Goal: Contribute content: Add original content to the website for others to see

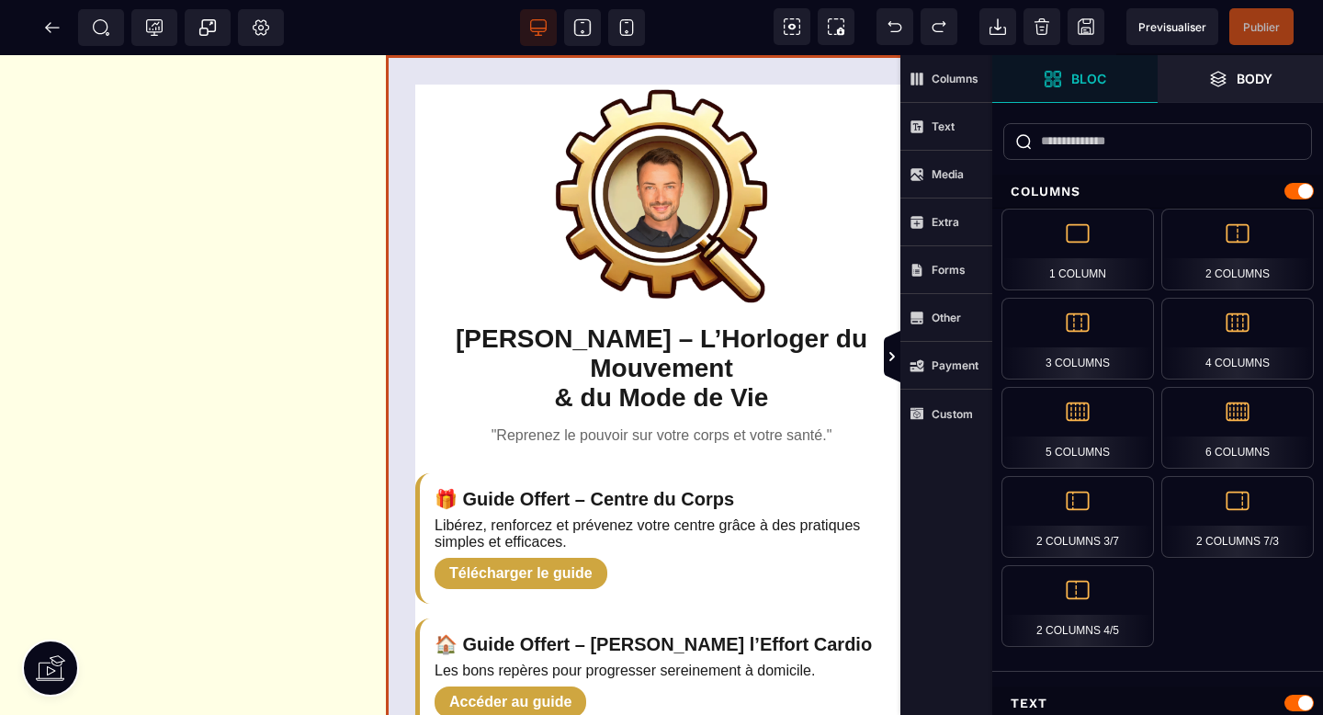
click at [391, 414] on div "[PERSON_NAME] – L’Horloger du Mouvement & du Mode de Vie "Reprenez le pouvoir s…" at bounding box center [661, 697] width 551 height 1285
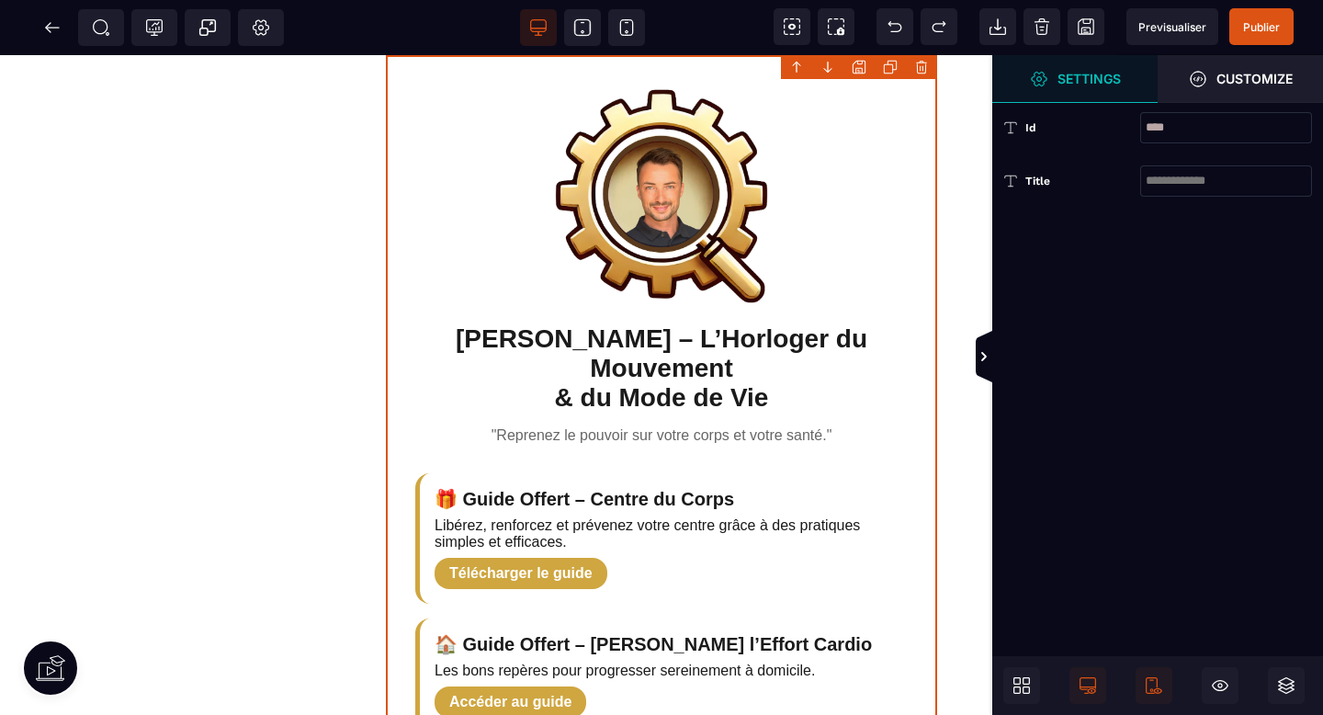
click at [411, 191] on div "[PERSON_NAME] – L’Horloger du Mouvement & du Mode de Vie "Reprenez le pouvoir s…" at bounding box center [661, 697] width 551 height 1285
click at [462, 203] on div "[PERSON_NAME] – L’Horloger du Mouvement & du Mode de Vie "Reprenez le pouvoir s…" at bounding box center [661, 697] width 551 height 1285
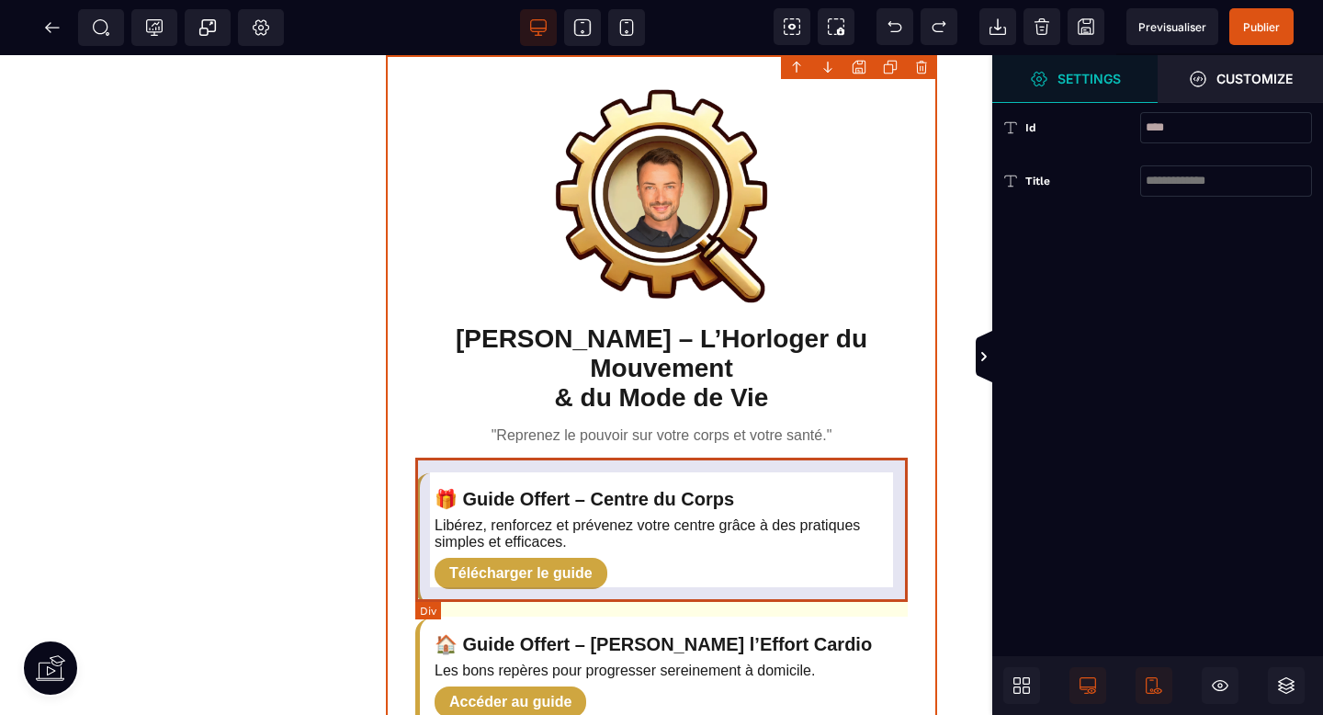
click at [469, 473] on div "🎁 Guide Offert – Centre du Corps Libérez, renforcez et prévenez votre centre gr…" at bounding box center [661, 538] width 492 height 130
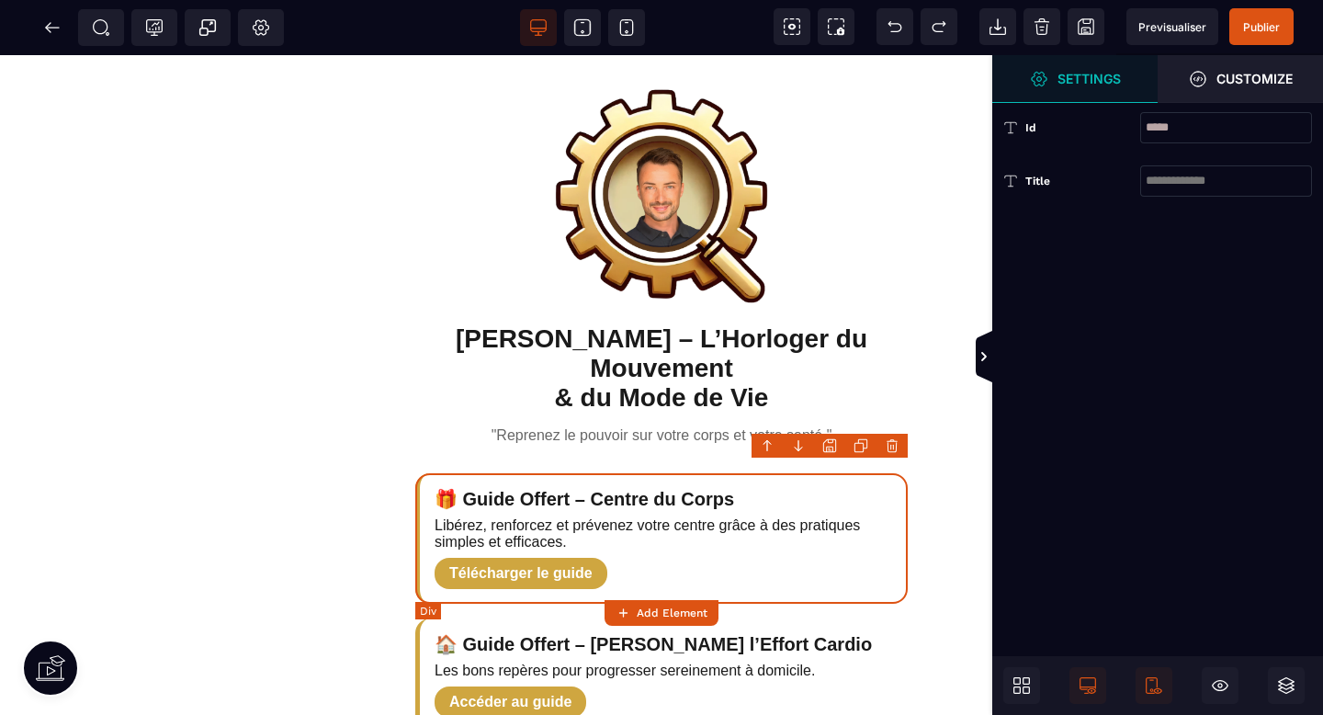
click at [671, 561] on div "🎁 Guide Offert – Centre du Corps Libérez, renforcez et prévenez votre centre gr…" at bounding box center [661, 538] width 492 height 130
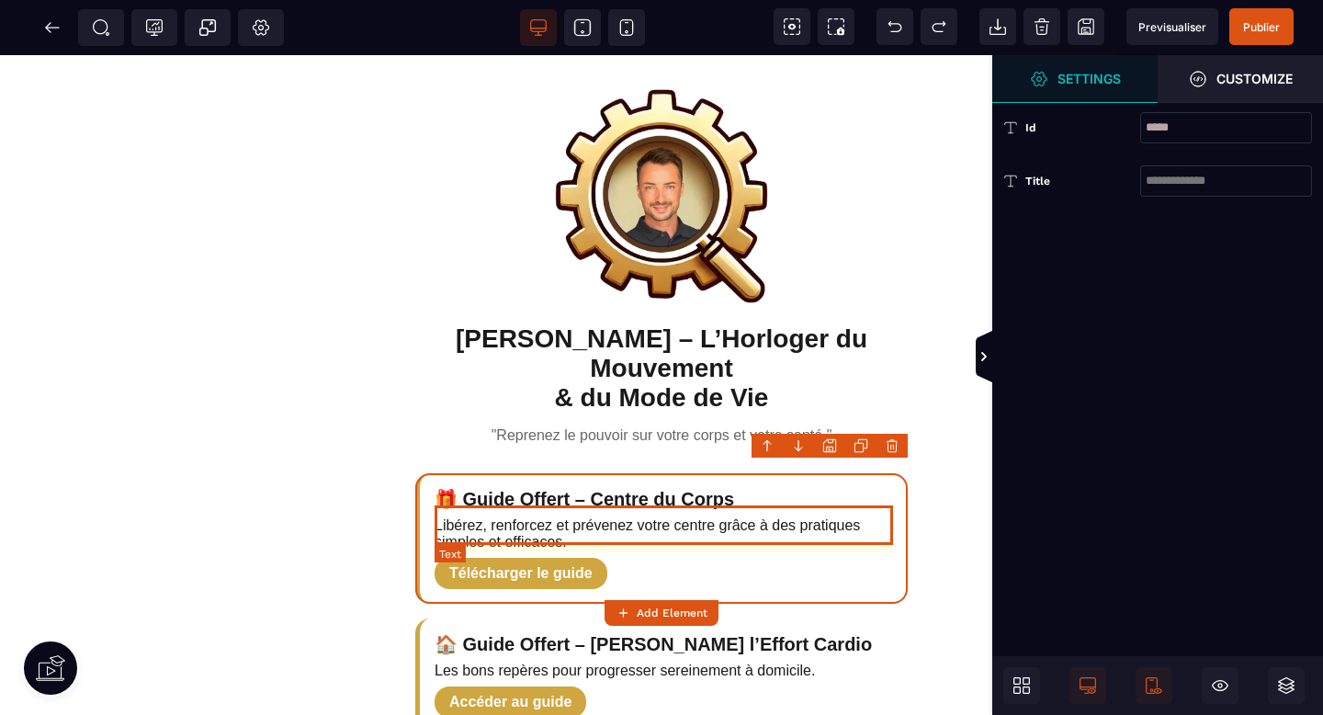
click at [647, 523] on p "Libérez, renforcez et prévenez votre centre grâce à des pratiques simples et ef…" at bounding box center [664, 533] width 458 height 33
select select "***"
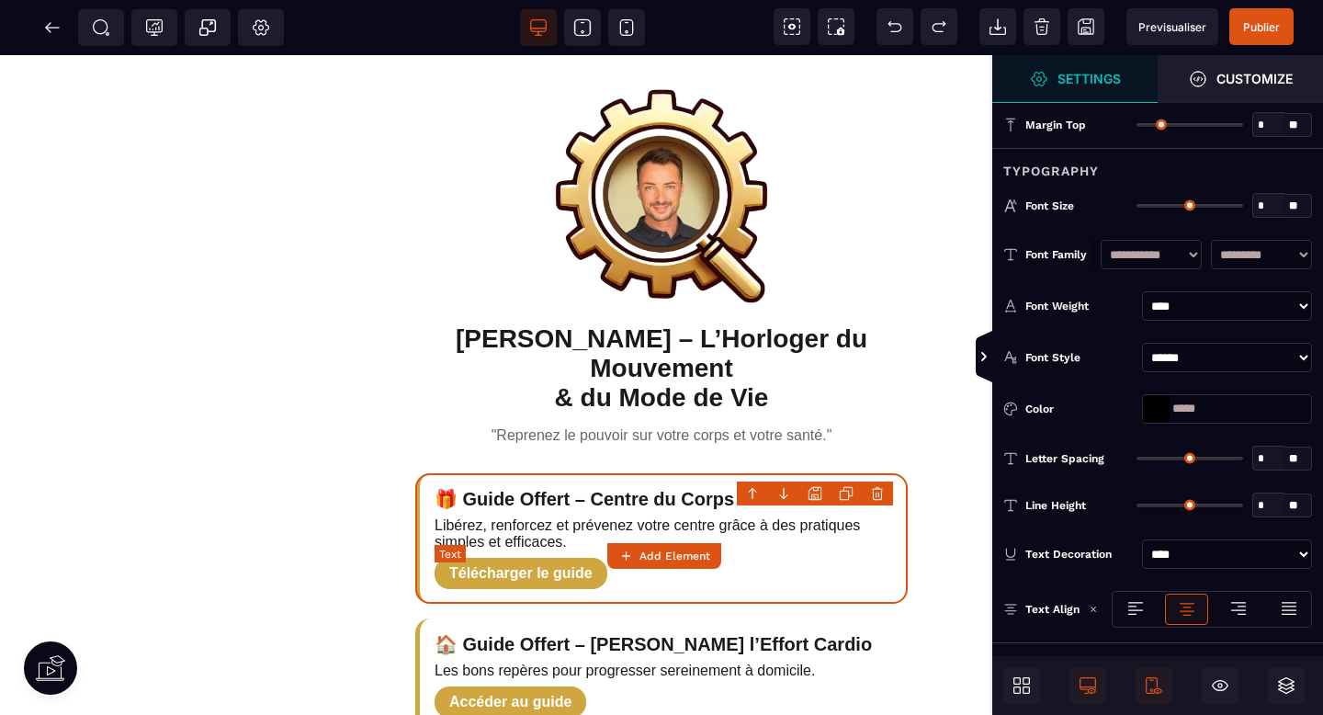
type input "*"
type input "**"
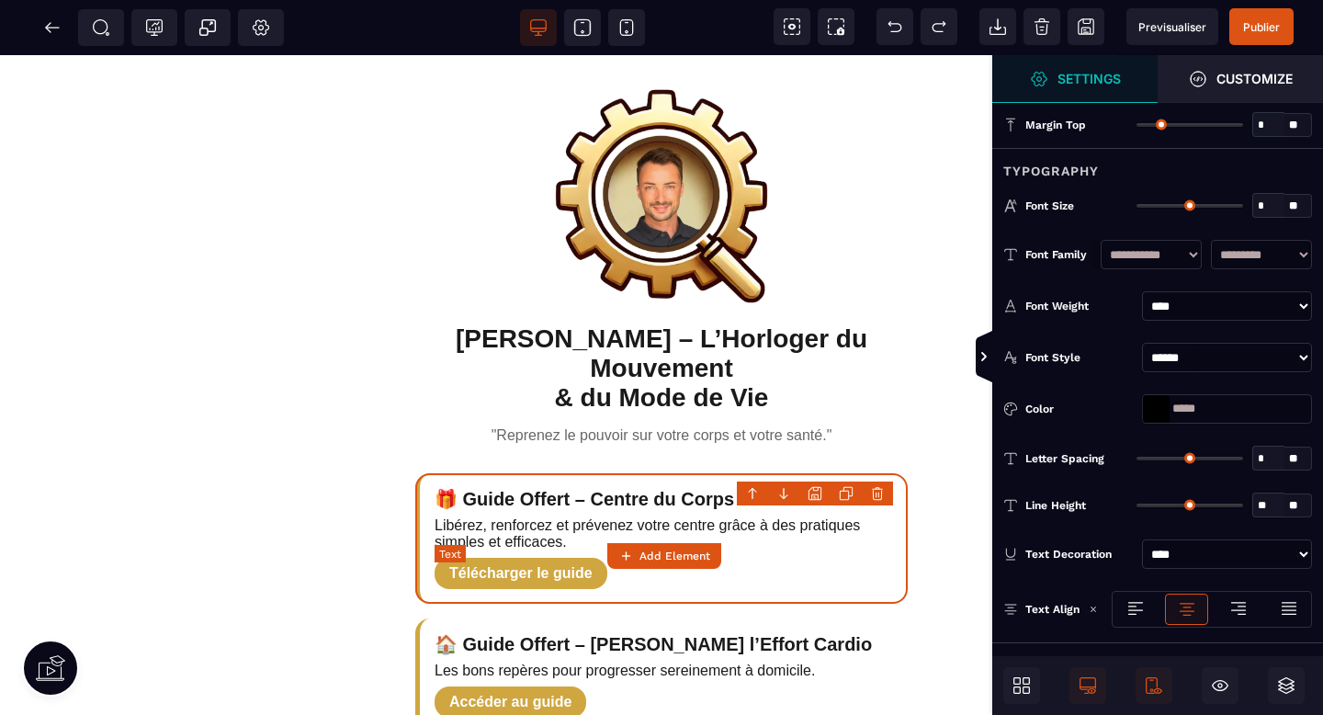
type input "*"
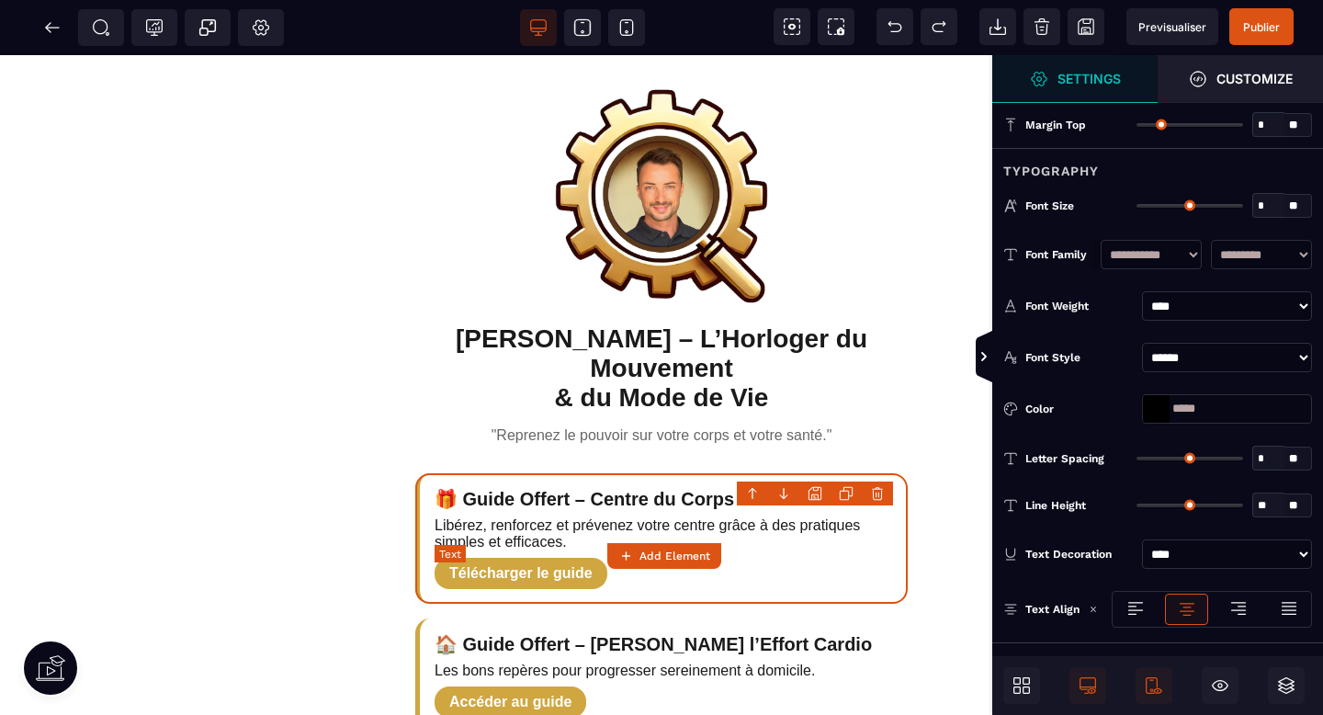
type input "*"
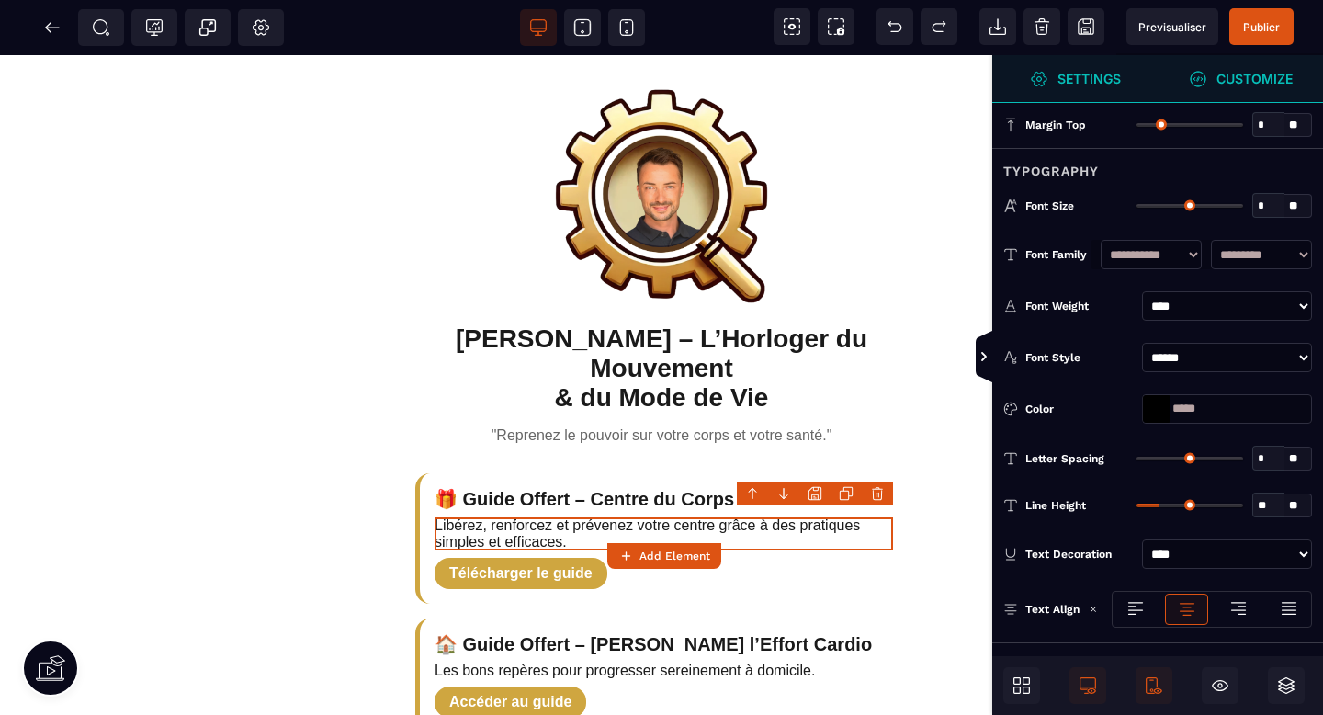
click at [1244, 72] on strong "Customize" at bounding box center [1254, 79] width 76 height 14
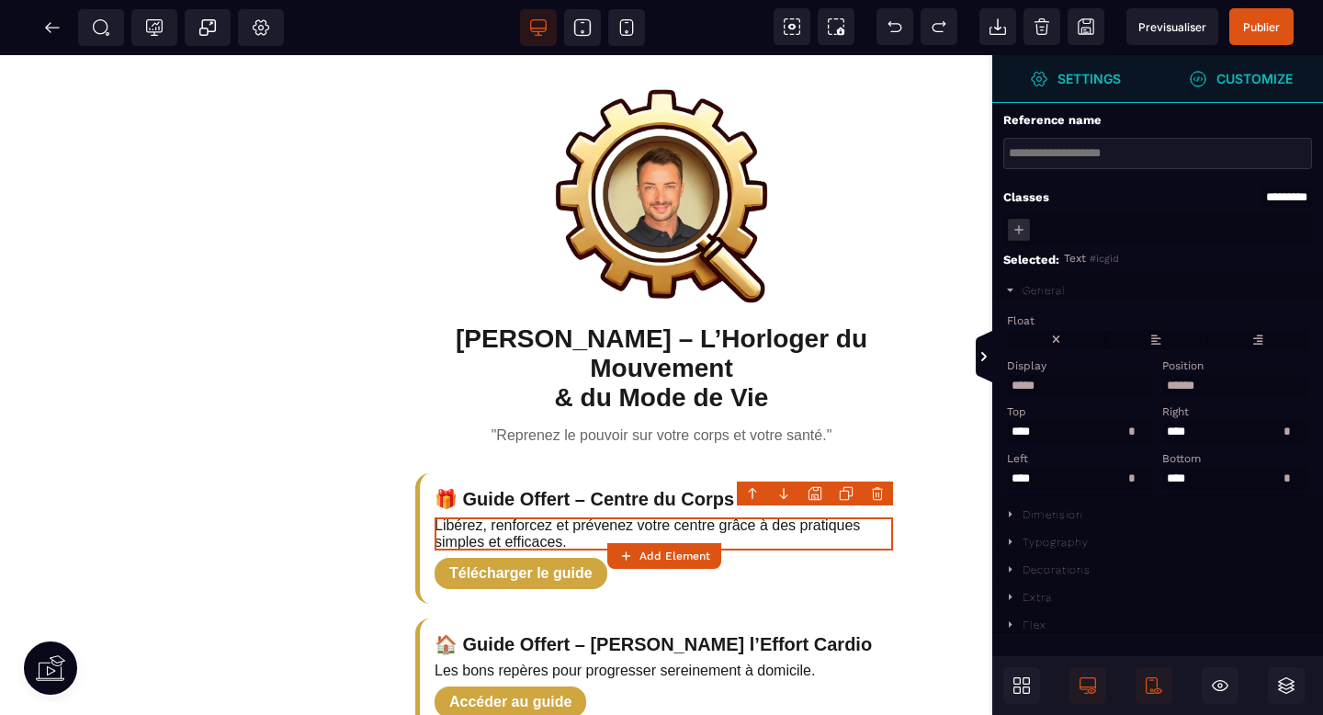
click at [1122, 70] on span "Settings" at bounding box center [1074, 79] width 165 height 48
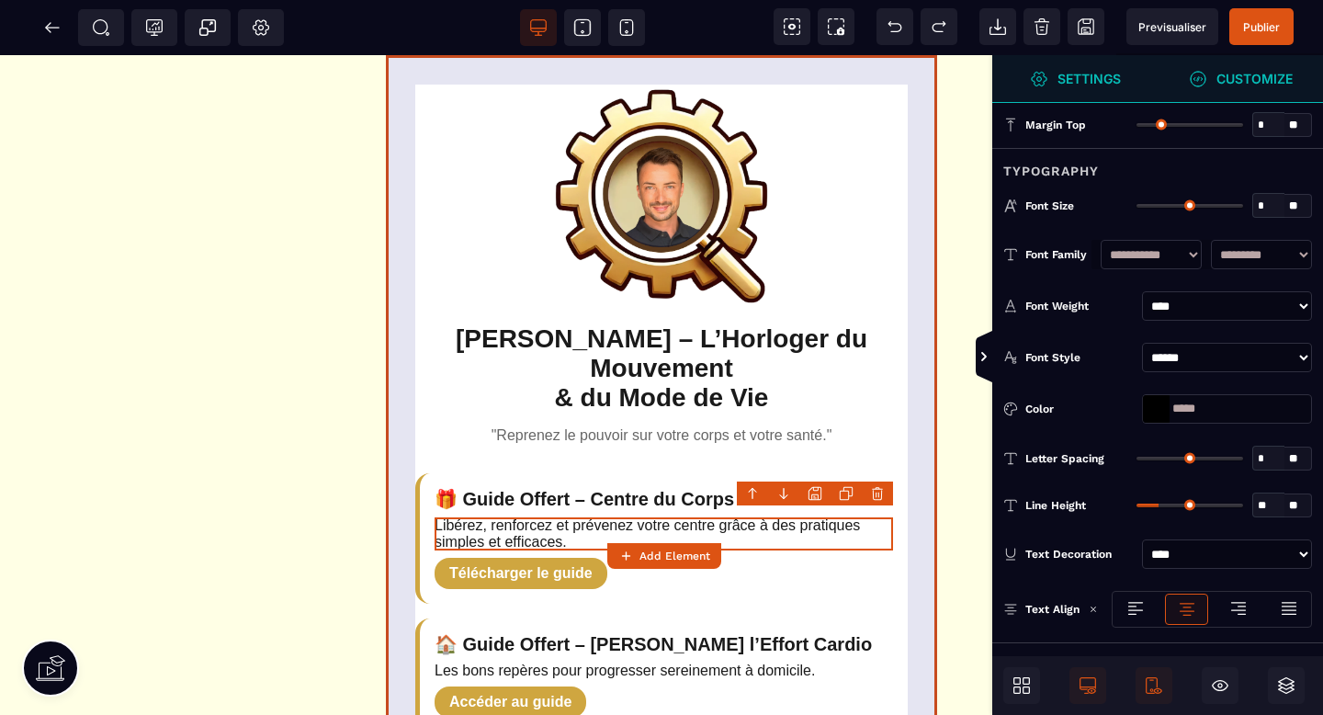
click at [891, 120] on div "[PERSON_NAME] – L’Horloger du Mouvement & du Mode de Vie "Reprenez le pouvoir s…" at bounding box center [661, 697] width 551 height 1285
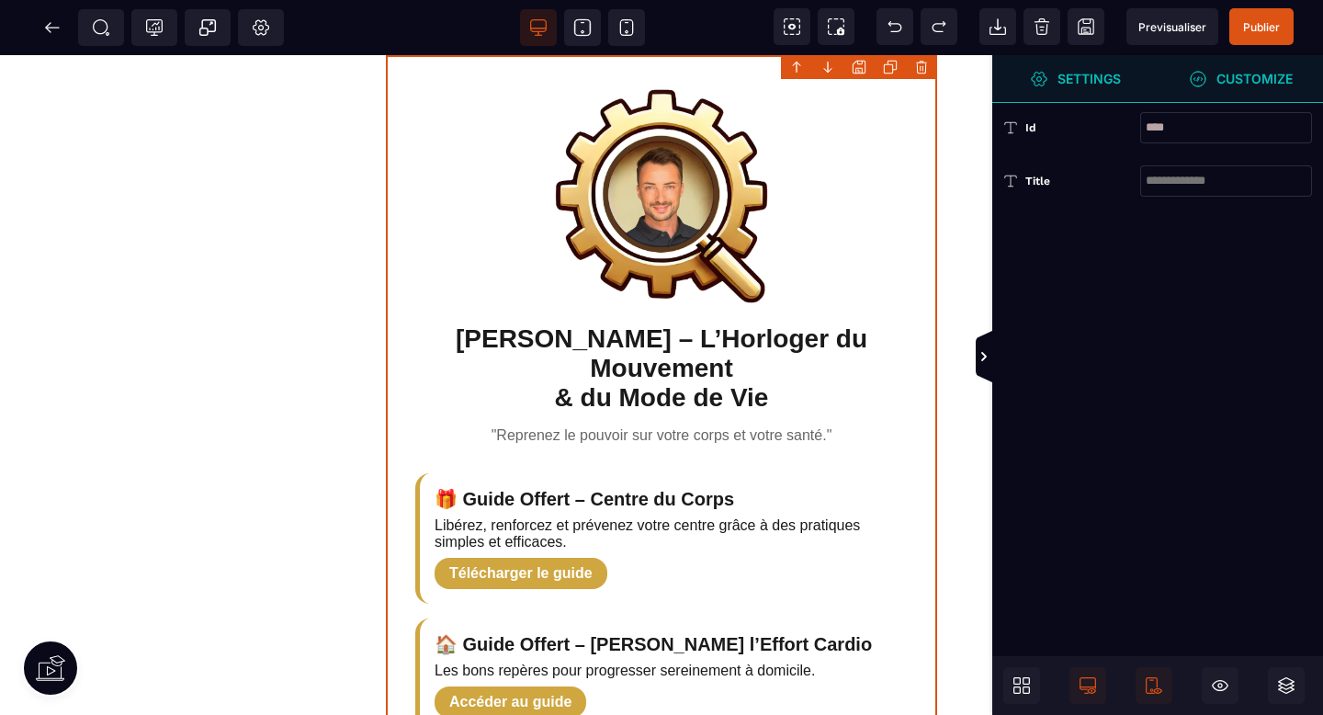
click at [919, 110] on div "[PERSON_NAME] – L’Horloger du Mouvement & du Mode de Vie "Reprenez le pouvoir s…" at bounding box center [661, 697] width 551 height 1285
click at [890, 260] on div "[PERSON_NAME] – L’Horloger du Mouvement & du Mode de Vie "Reprenez le pouvoir s…" at bounding box center [661, 697] width 551 height 1285
click at [835, 202] on div "[PERSON_NAME] – L’Horloger du Mouvement & du Mode de Vie "Reprenez le pouvoir s…" at bounding box center [661, 697] width 551 height 1285
click at [896, 232] on div "[PERSON_NAME] – L’Horloger du Mouvement & du Mode de Vie "Reprenez le pouvoir s…" at bounding box center [661, 697] width 551 height 1285
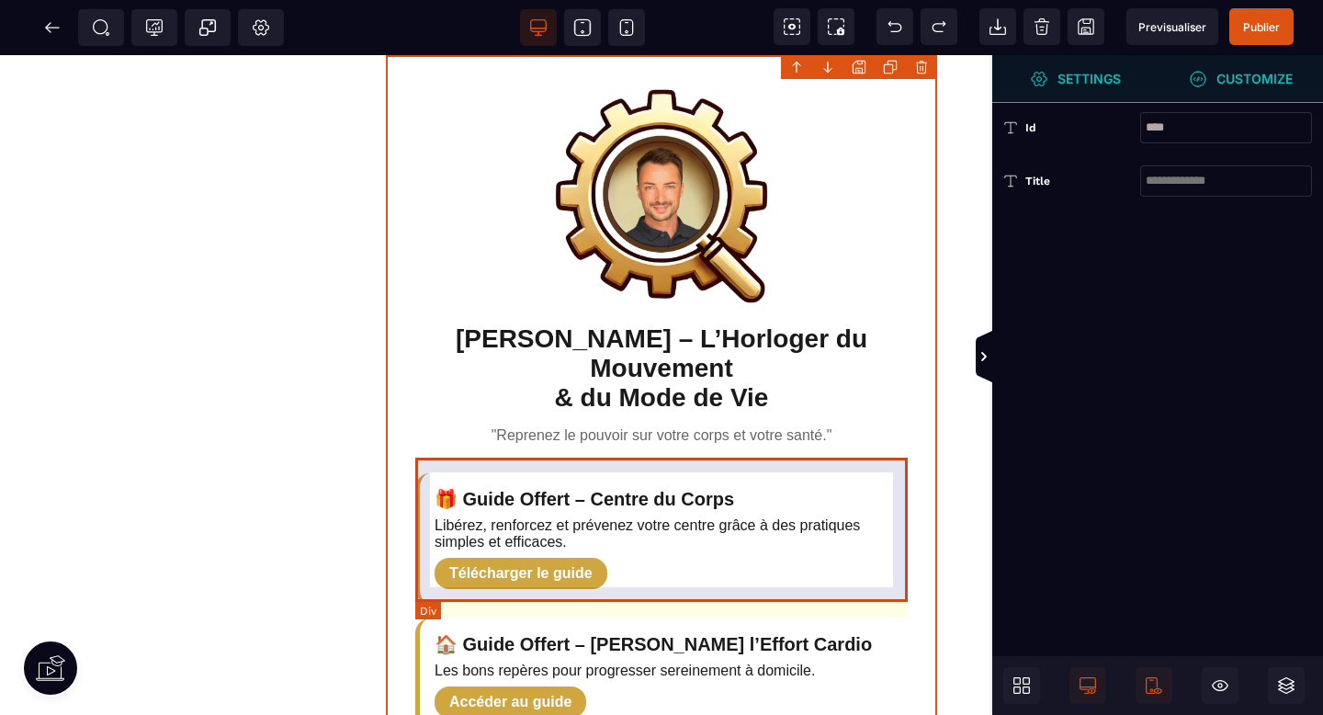
click at [526, 473] on div "🎁 Guide Offert – Centre du Corps Libérez, renforcez et prévenez votre centre gr…" at bounding box center [661, 538] width 492 height 130
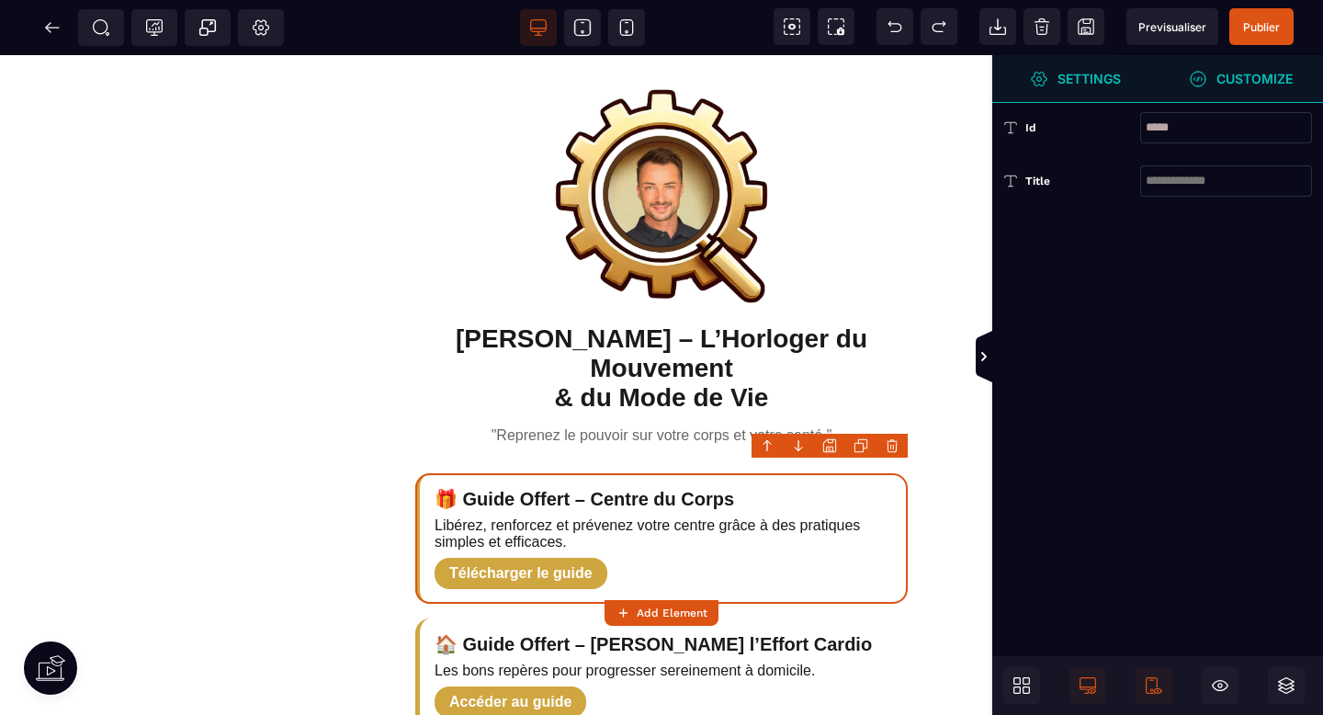
click at [1241, 90] on span "Customize" at bounding box center [1240, 79] width 165 height 48
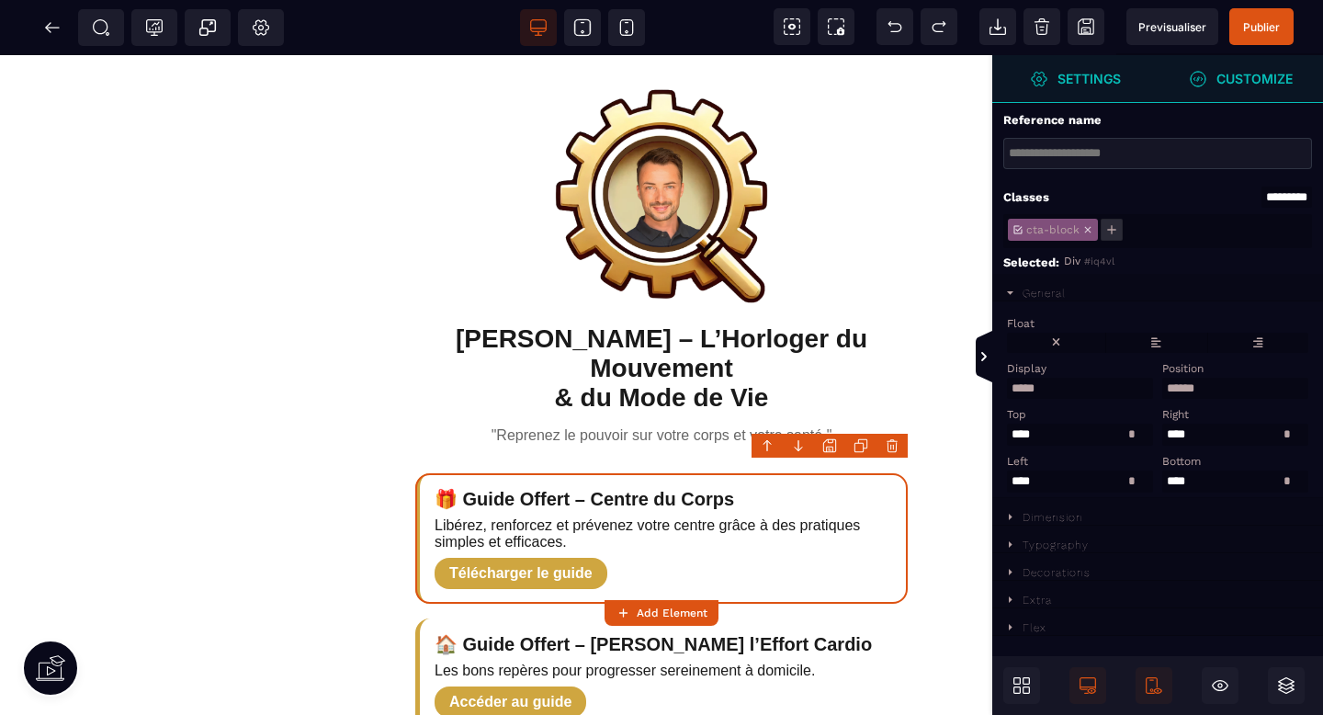
click at [1091, 91] on span "Settings" at bounding box center [1074, 79] width 165 height 48
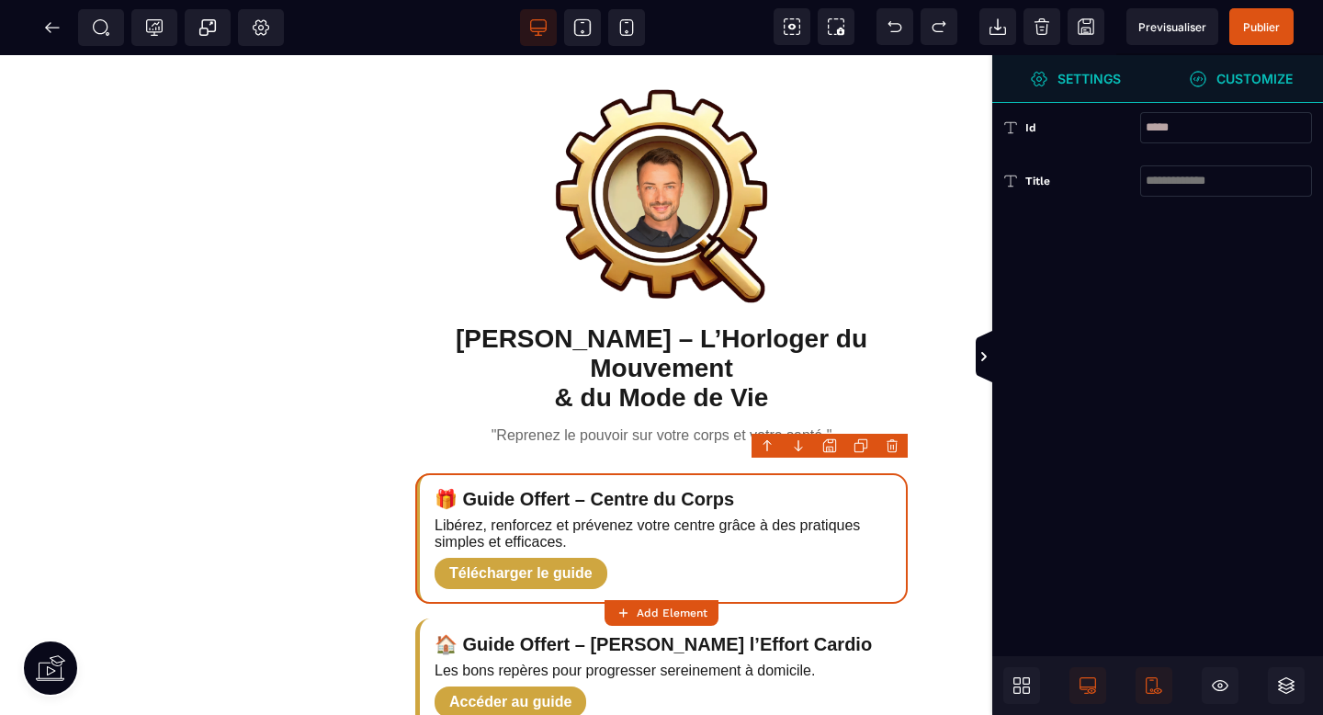
click at [1197, 72] on icon at bounding box center [1198, 79] width 18 height 18
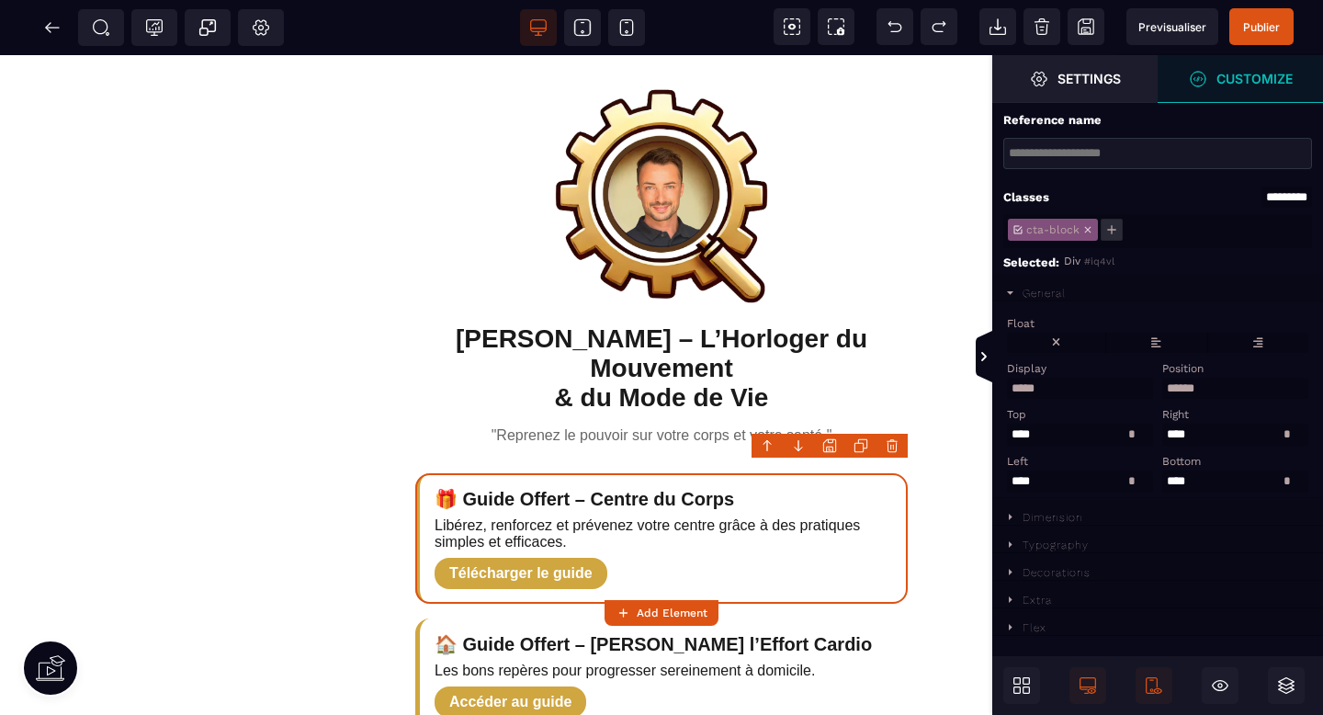
click at [1031, 292] on div "General" at bounding box center [1044, 293] width 43 height 13
click at [1043, 353] on div "Typography" at bounding box center [1056, 348] width 66 height 13
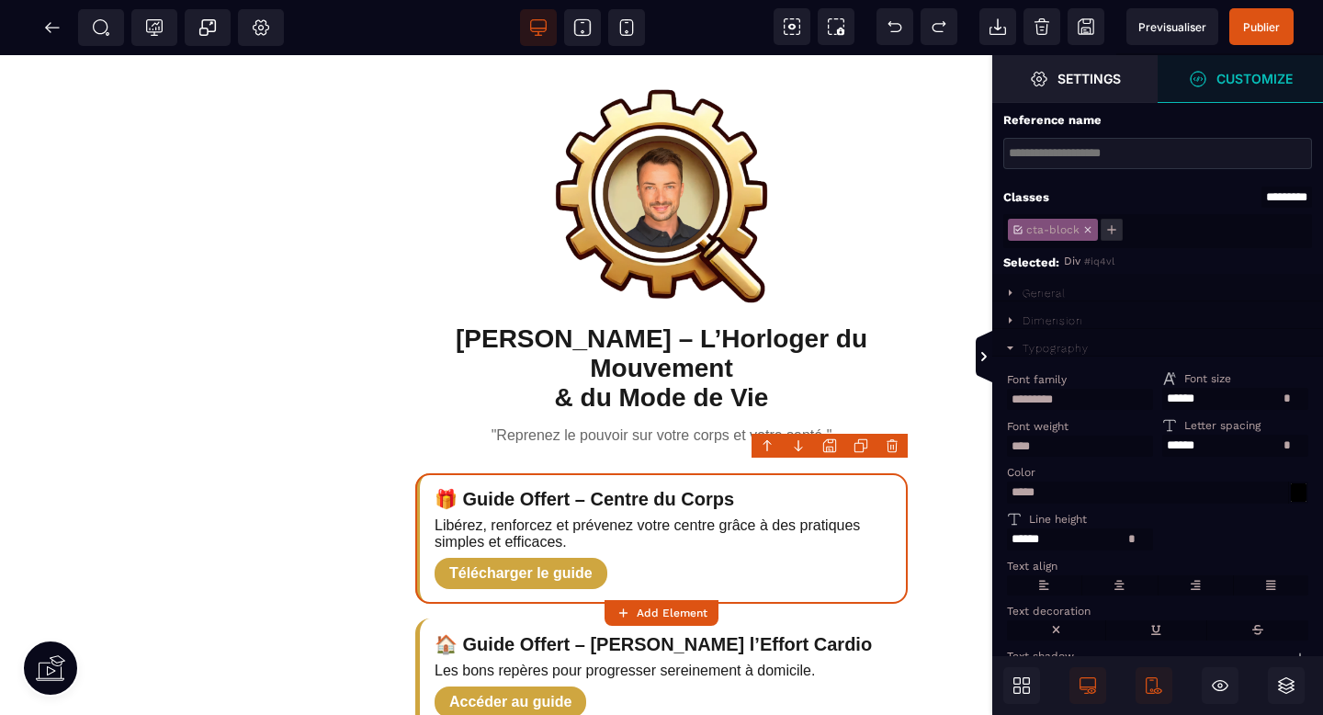
click at [1035, 355] on div "Typography" at bounding box center [1056, 348] width 66 height 13
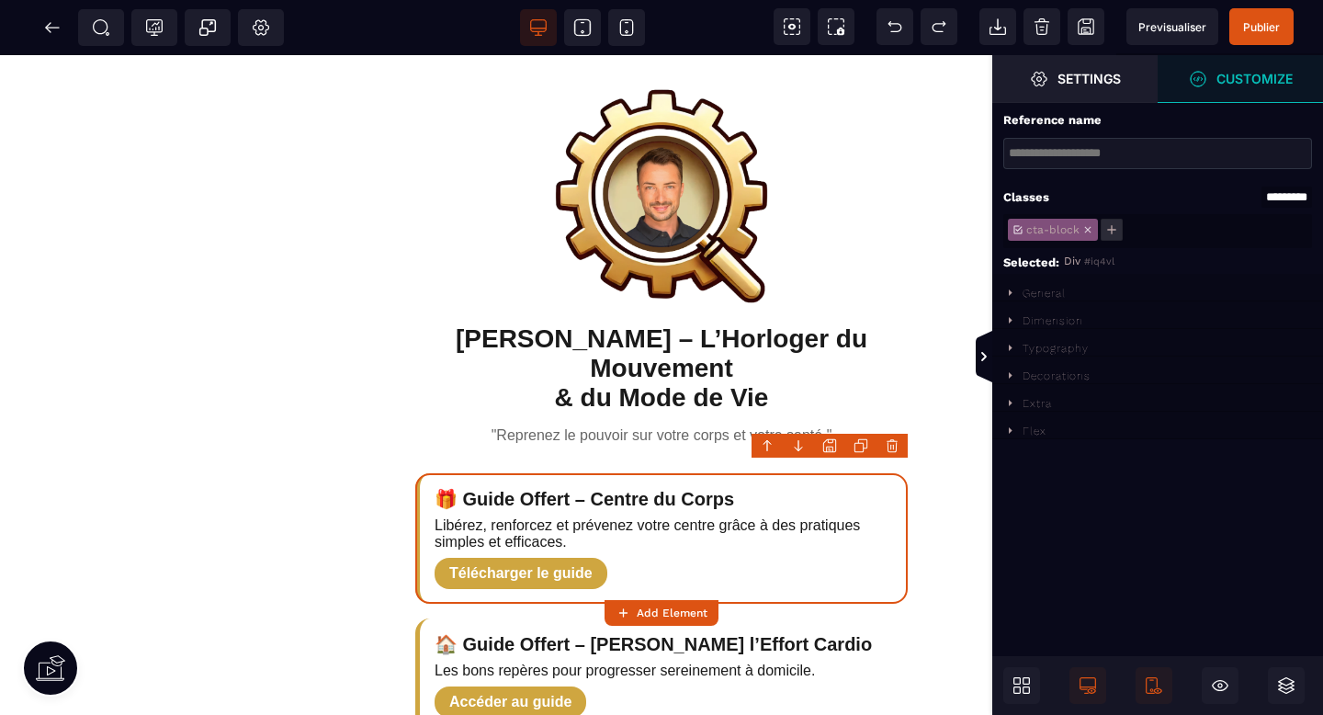
click at [1039, 375] on div "Decorations" at bounding box center [1057, 375] width 68 height 13
click at [1302, 431] on div at bounding box center [1299, 426] width 16 height 18
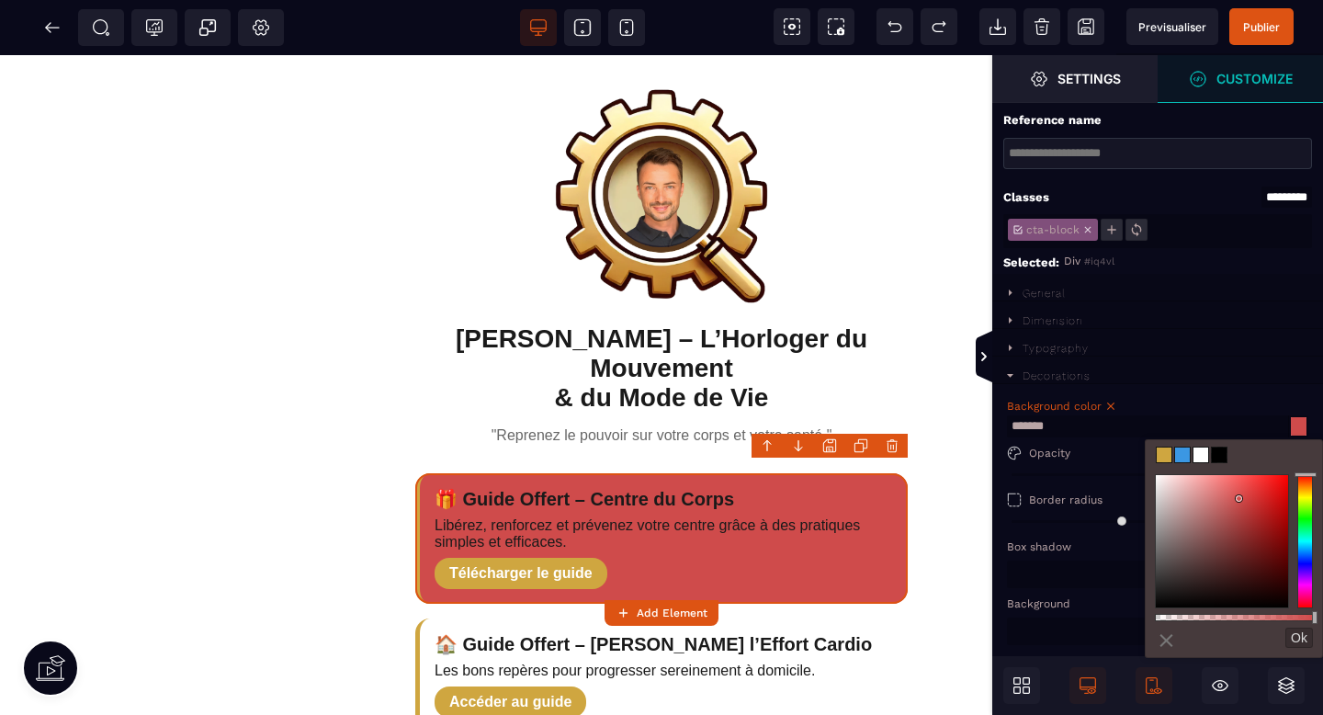
click at [1239, 499] on div at bounding box center [1222, 541] width 132 height 132
click at [1202, 457] on span at bounding box center [1200, 454] width 15 height 15
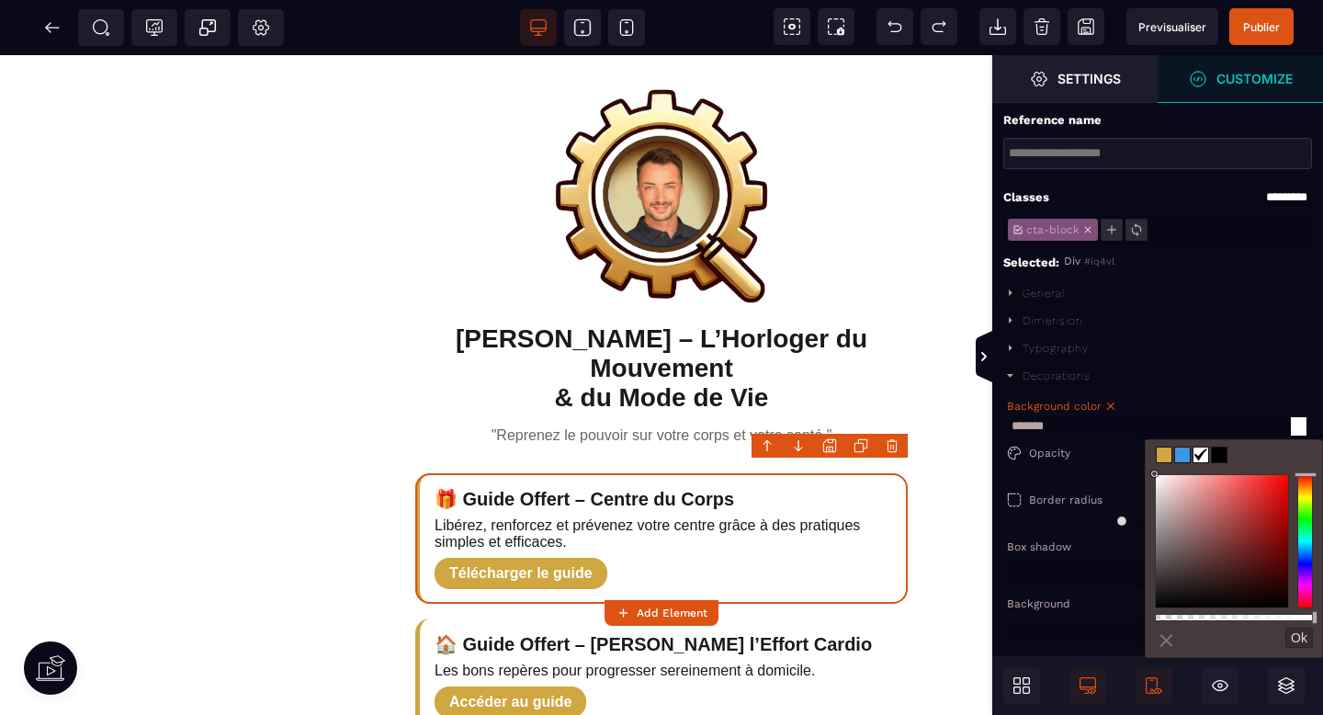
click at [1293, 347] on div "Typography" at bounding box center [1157, 343] width 331 height 28
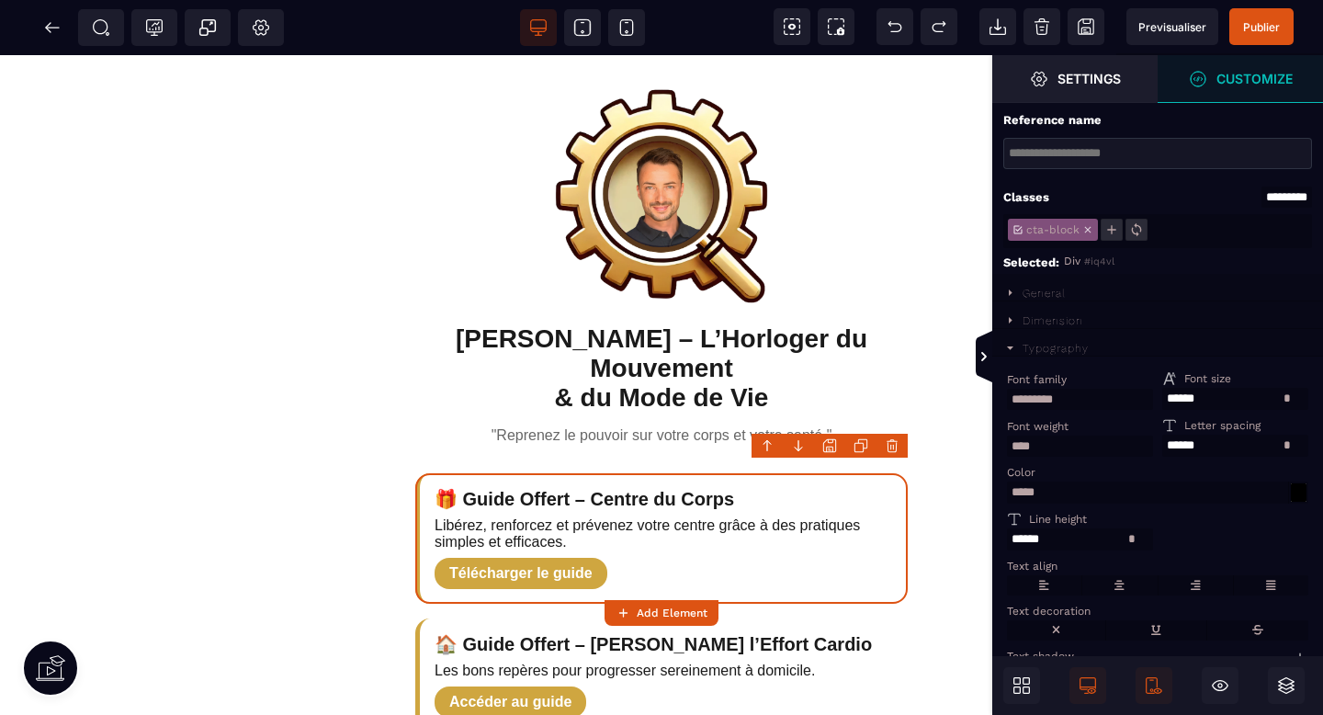
click at [1010, 351] on span at bounding box center [1001, 357] width 18 height 55
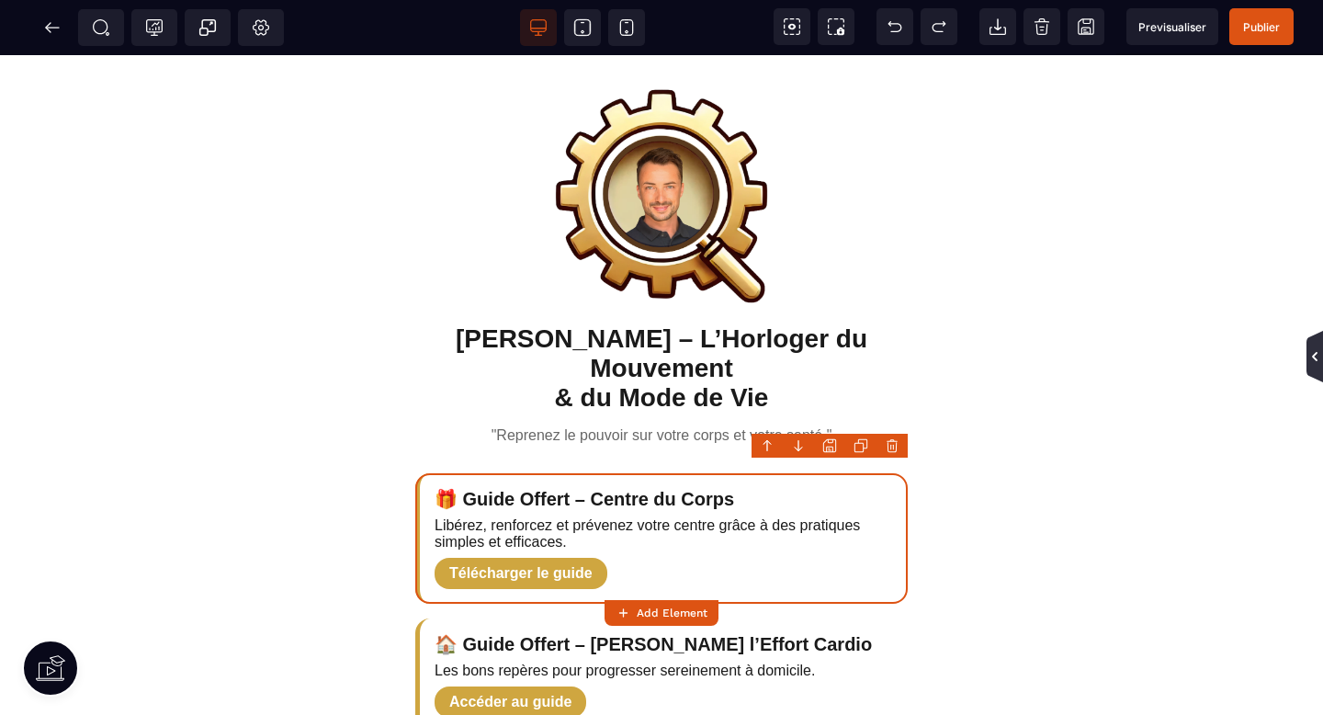
click at [1317, 362] on icon at bounding box center [1314, 356] width 15 height 15
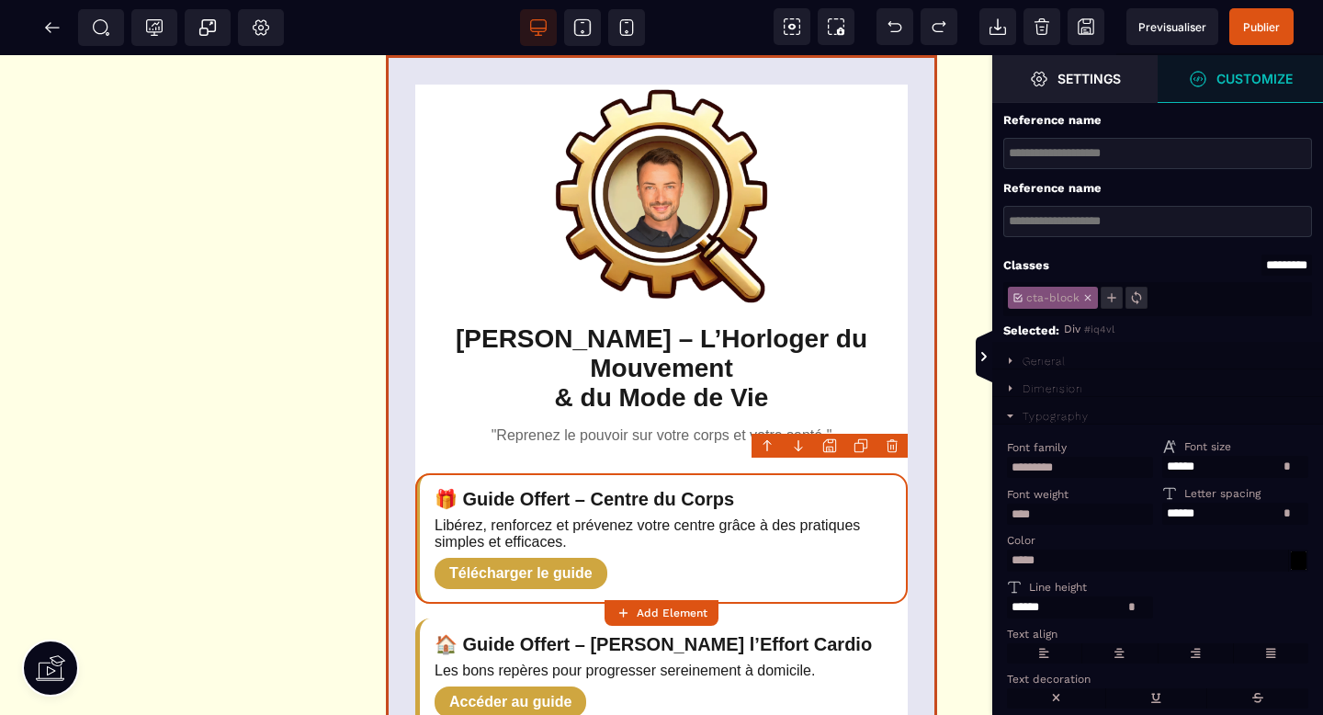
click at [904, 269] on div "[PERSON_NAME] – L’Horloger du Mouvement & du Mode de Vie "Reprenez le pouvoir s…" at bounding box center [661, 697] width 551 height 1285
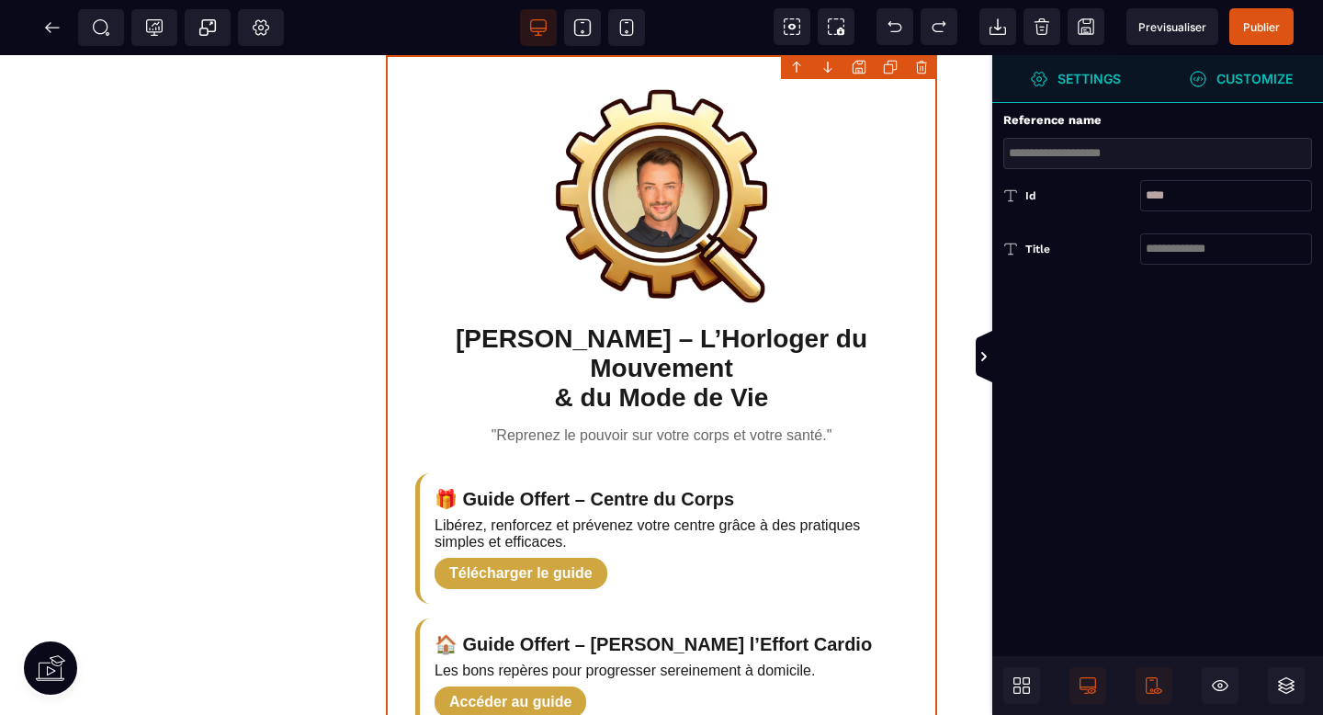
click at [1240, 80] on strong "Customize" at bounding box center [1254, 79] width 76 height 14
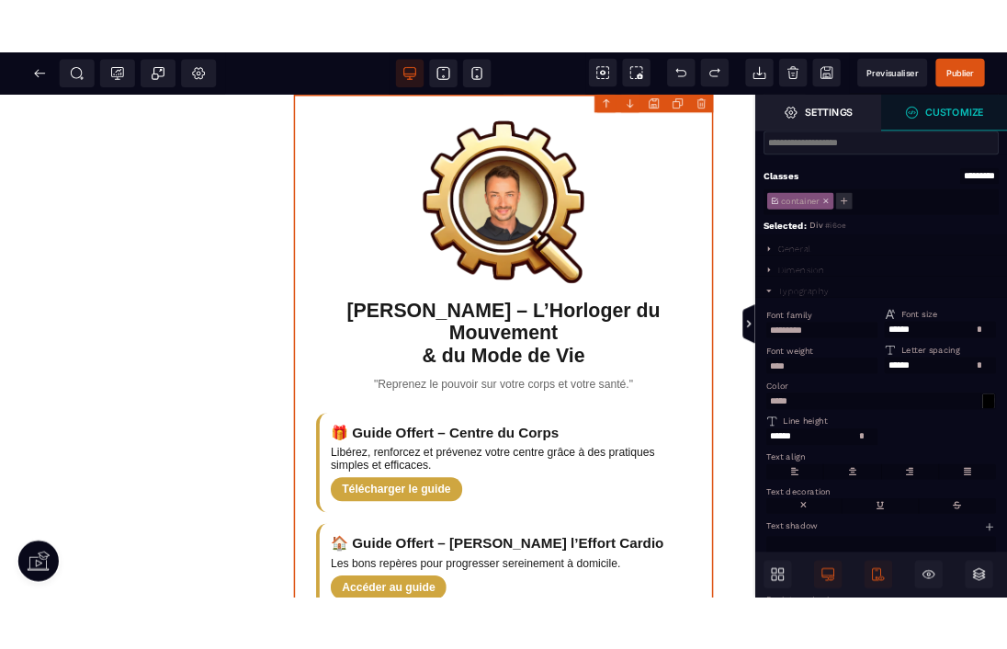
scroll to position [112, 0]
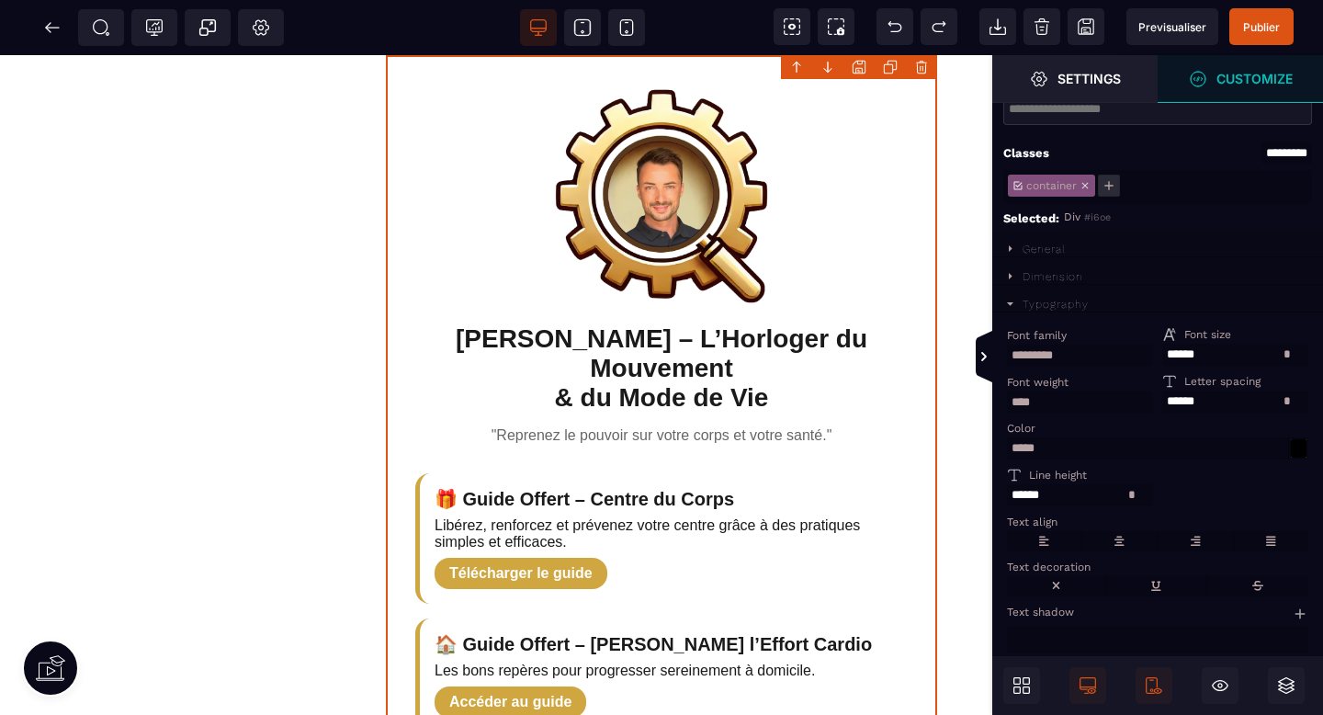
click at [1046, 300] on div "Typography" at bounding box center [1056, 304] width 66 height 13
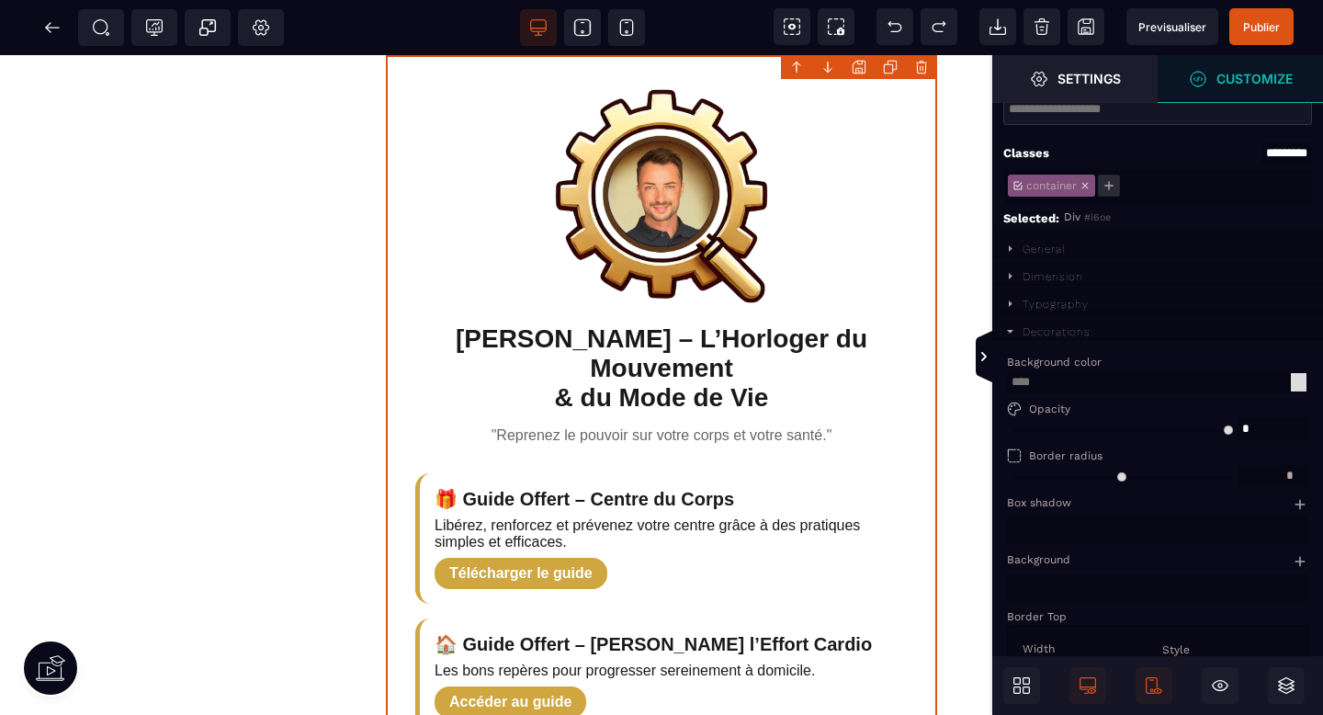
click at [1304, 389] on div at bounding box center [1299, 382] width 16 height 18
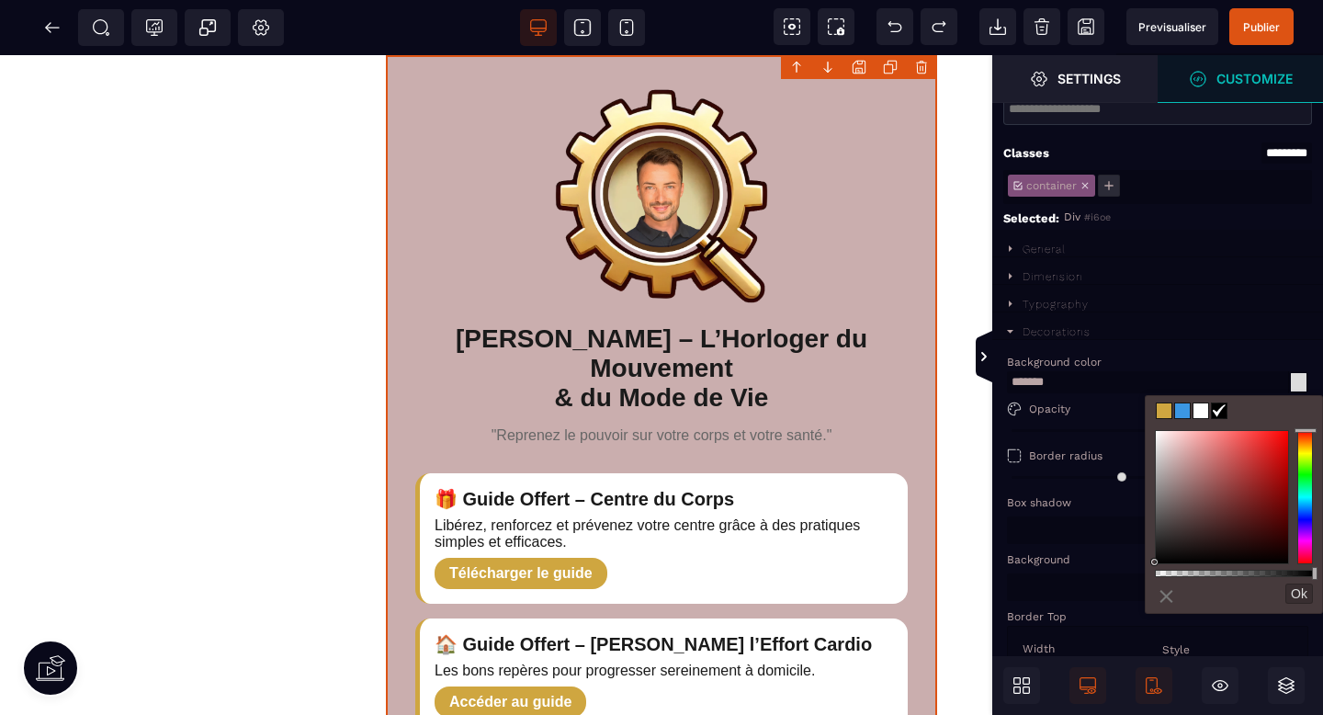
click at [1173, 458] on div at bounding box center [1222, 497] width 132 height 132
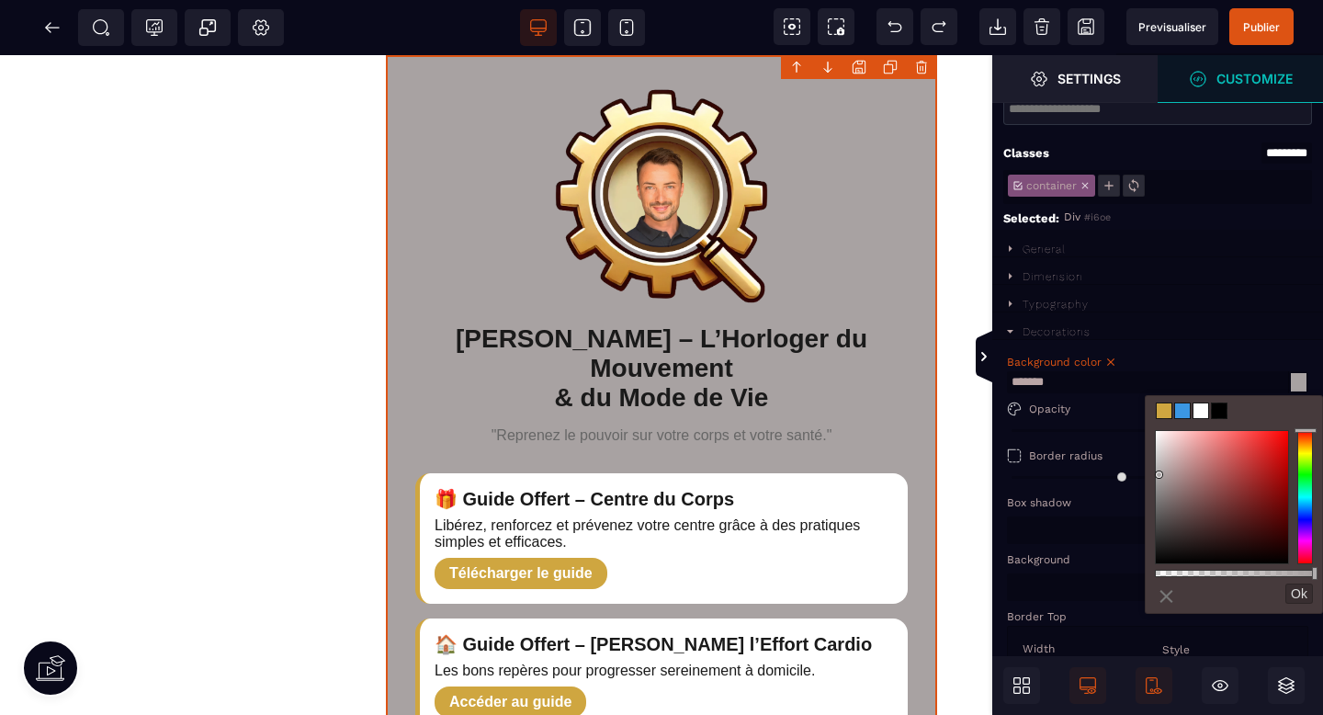
drag, startPoint x: 1173, startPoint y: 458, endPoint x: 1159, endPoint y: 479, distance: 25.2
click at [1159, 478] on div at bounding box center [1159, 474] width 6 height 6
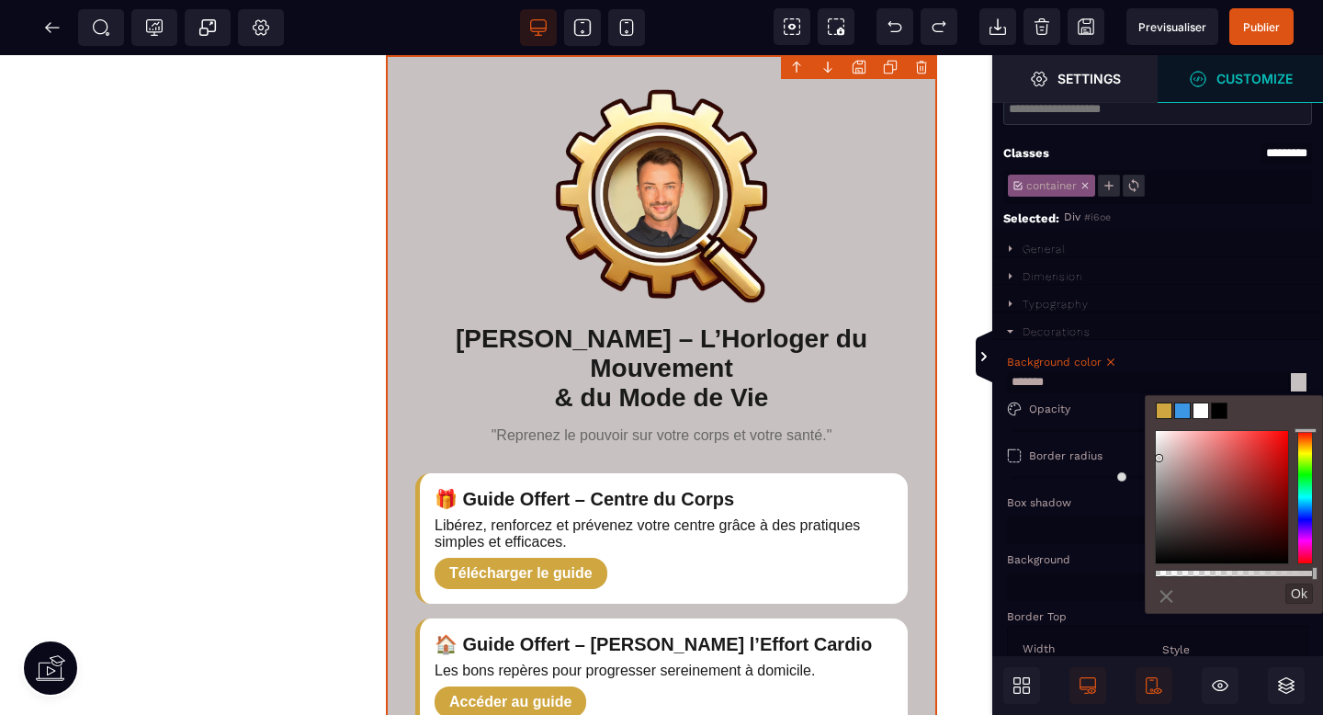
drag, startPoint x: 1159, startPoint y: 478, endPoint x: 1159, endPoint y: 458, distance: 19.3
click at [1159, 458] on div at bounding box center [1159, 458] width 6 height 6
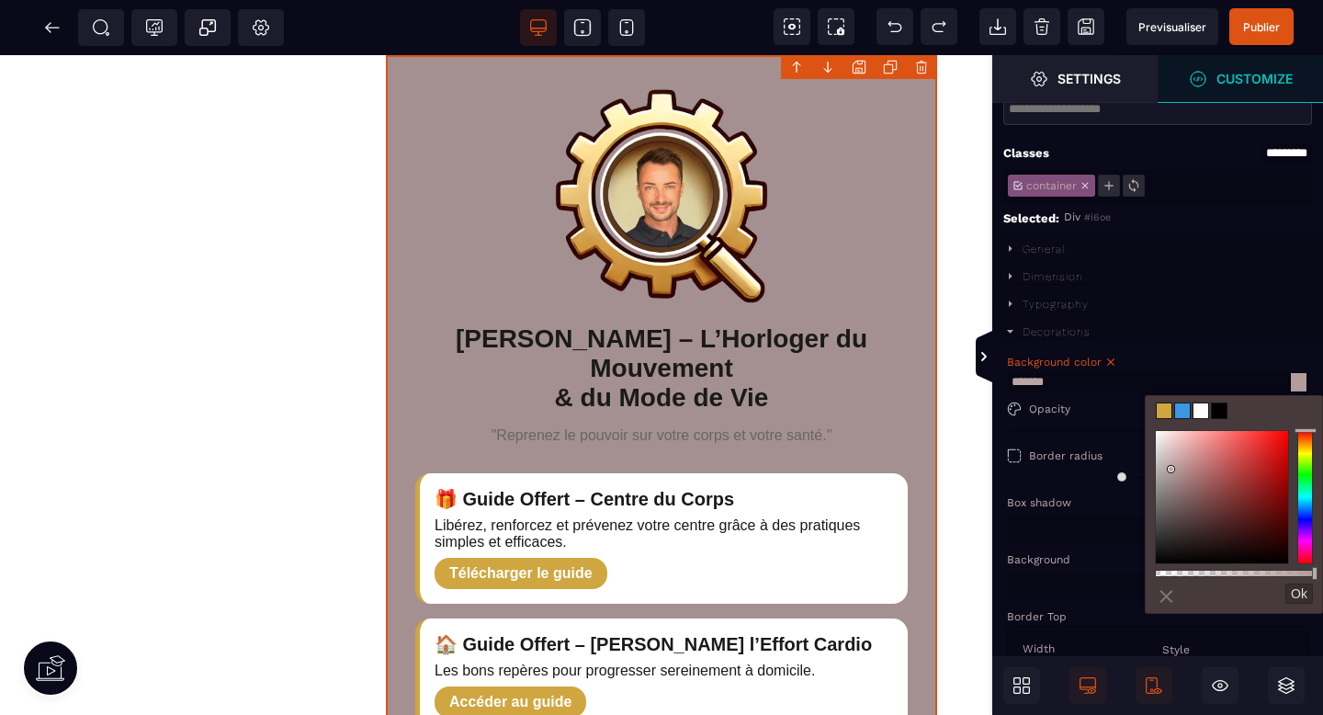
drag, startPoint x: 1210, startPoint y: 533, endPoint x: 1171, endPoint y: 469, distance: 74.2
click at [1171, 469] on div at bounding box center [1222, 497] width 132 height 132
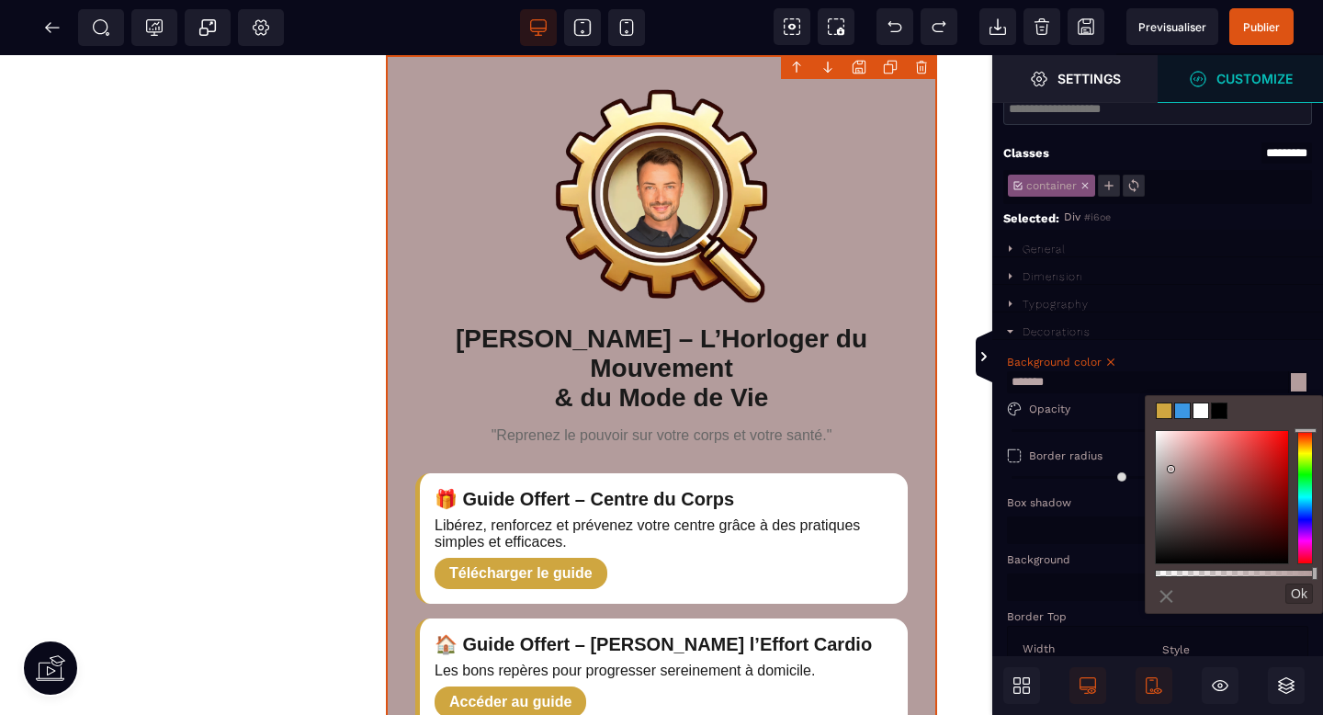
type input "*******"
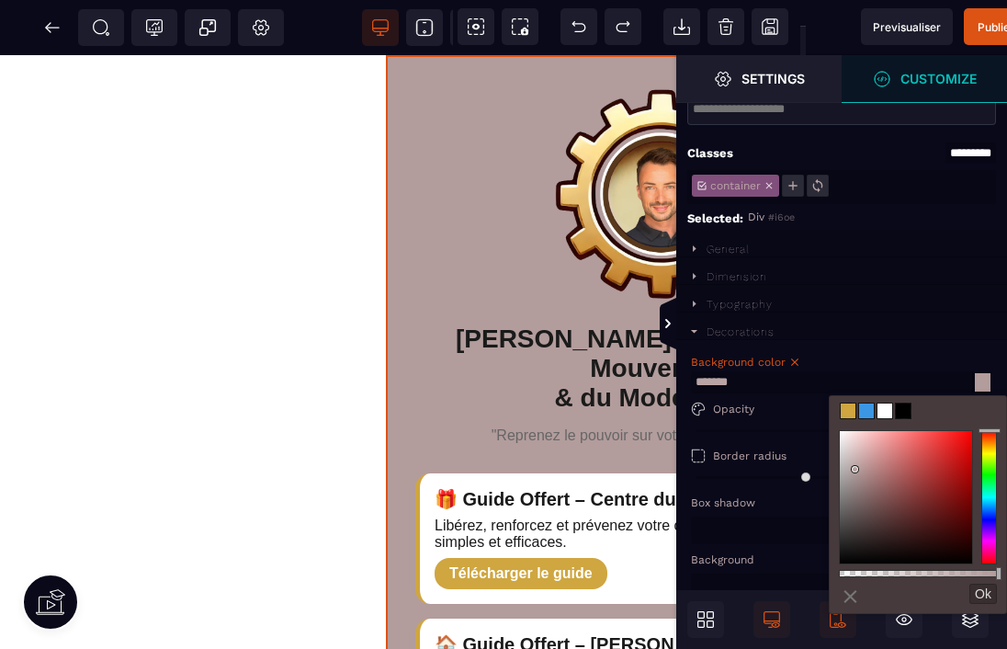
drag, startPoint x: 963, startPoint y: 425, endPoint x: 940, endPoint y: 419, distance: 23.9
click at [940, 419] on div "less ⨯ Ok" at bounding box center [918, 504] width 178 height 219
click at [747, 385] on input "*******" at bounding box center [841, 382] width 301 height 22
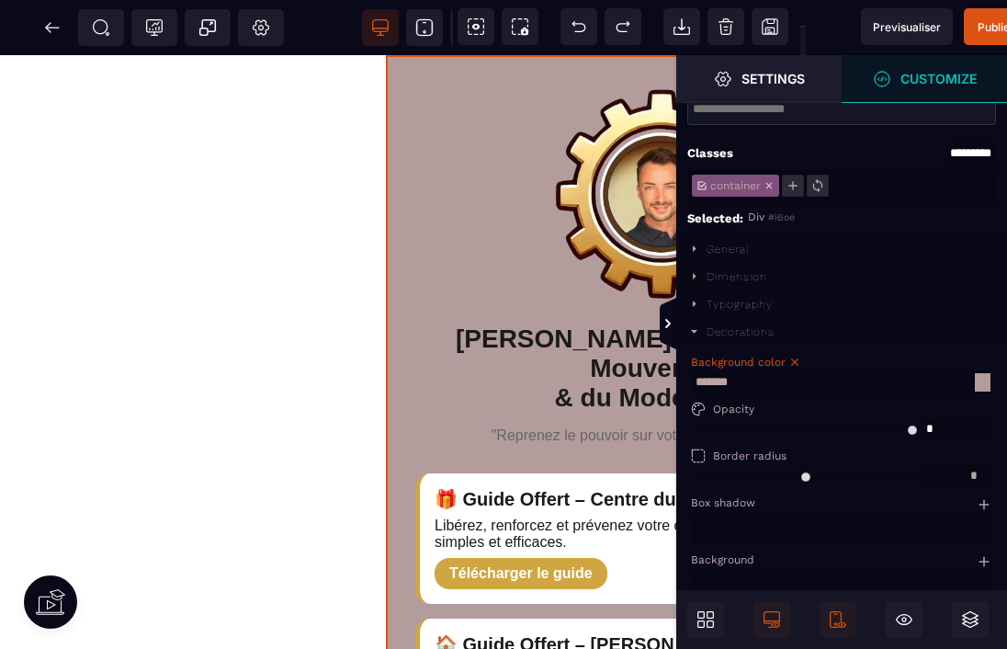
click at [984, 388] on div at bounding box center [983, 382] width 16 height 18
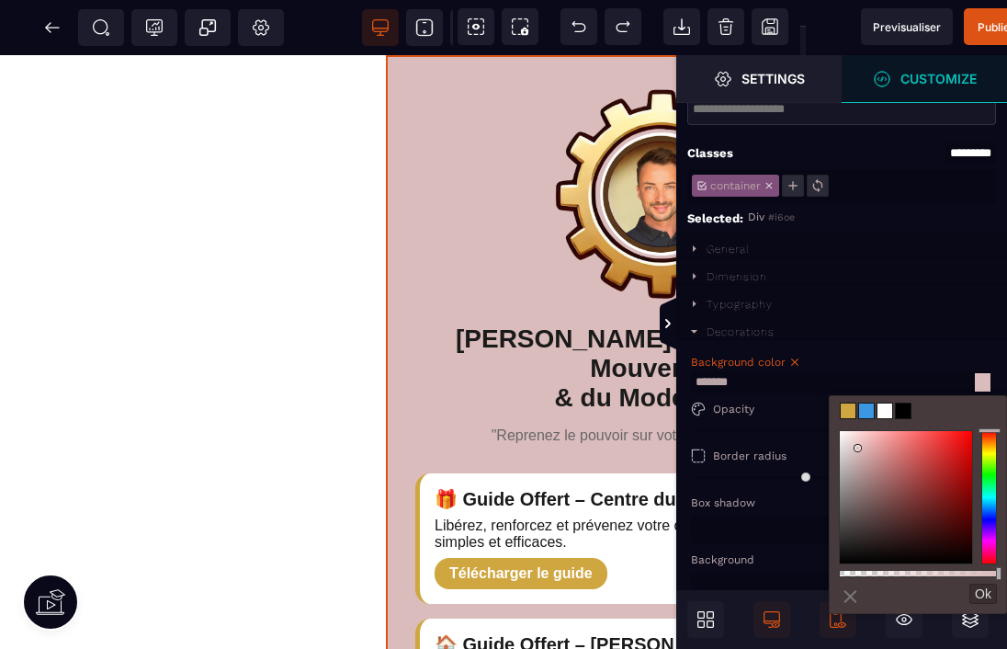
drag, startPoint x: 852, startPoint y: 472, endPoint x: 870, endPoint y: 435, distance: 41.1
click at [870, 435] on div at bounding box center [906, 497] width 132 height 132
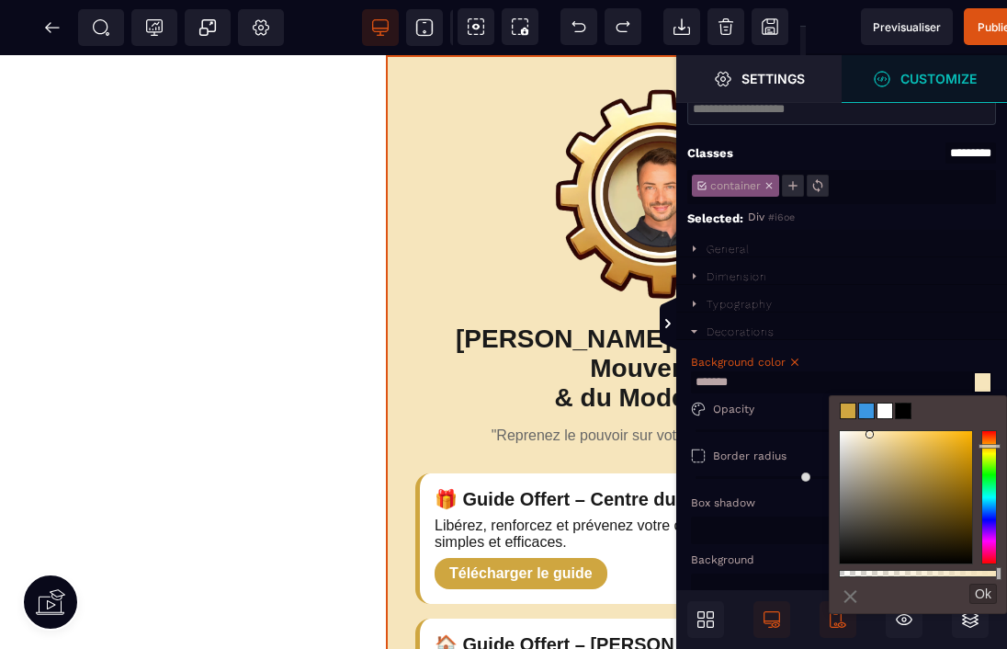
click at [989, 446] on div at bounding box center [989, 497] width 16 height 134
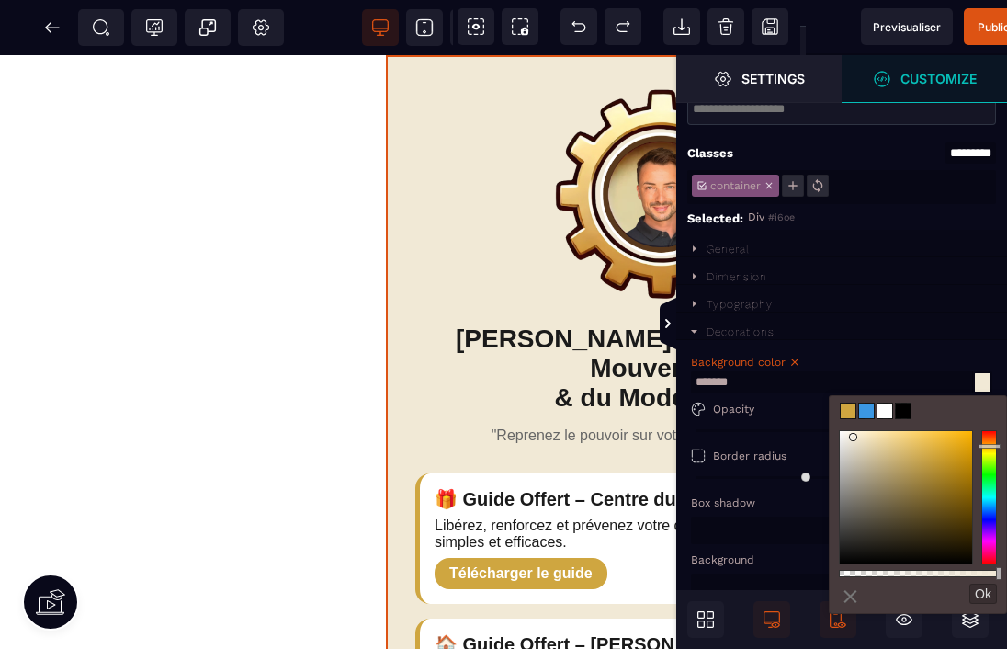
type input "*******"
drag, startPoint x: 869, startPoint y: 449, endPoint x: 854, endPoint y: 438, distance: 19.1
click at [854, 438] on div at bounding box center [906, 497] width 132 height 132
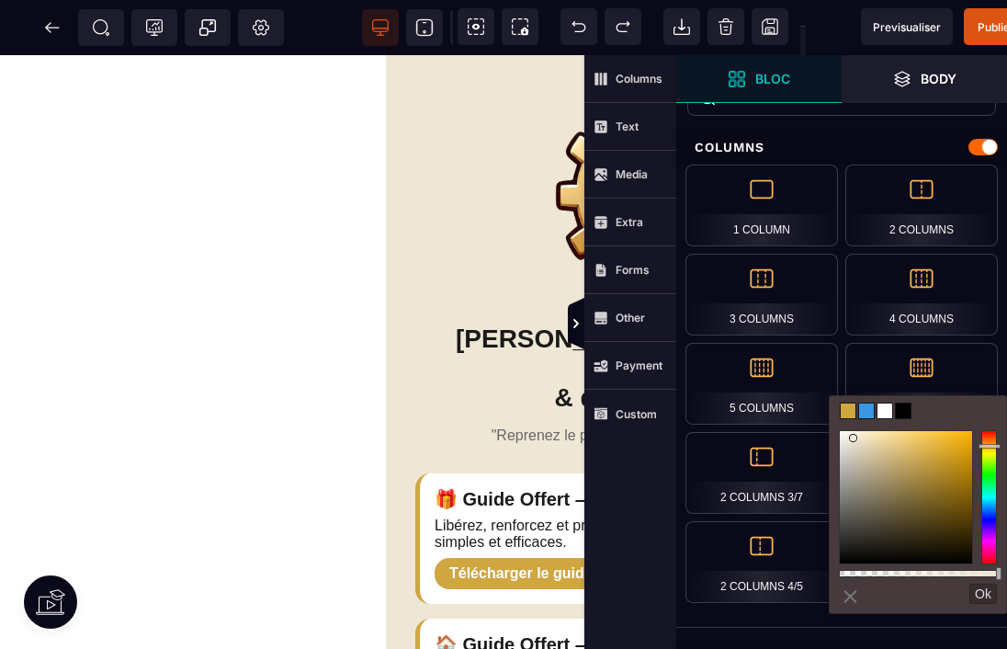
scroll to position [44, 0]
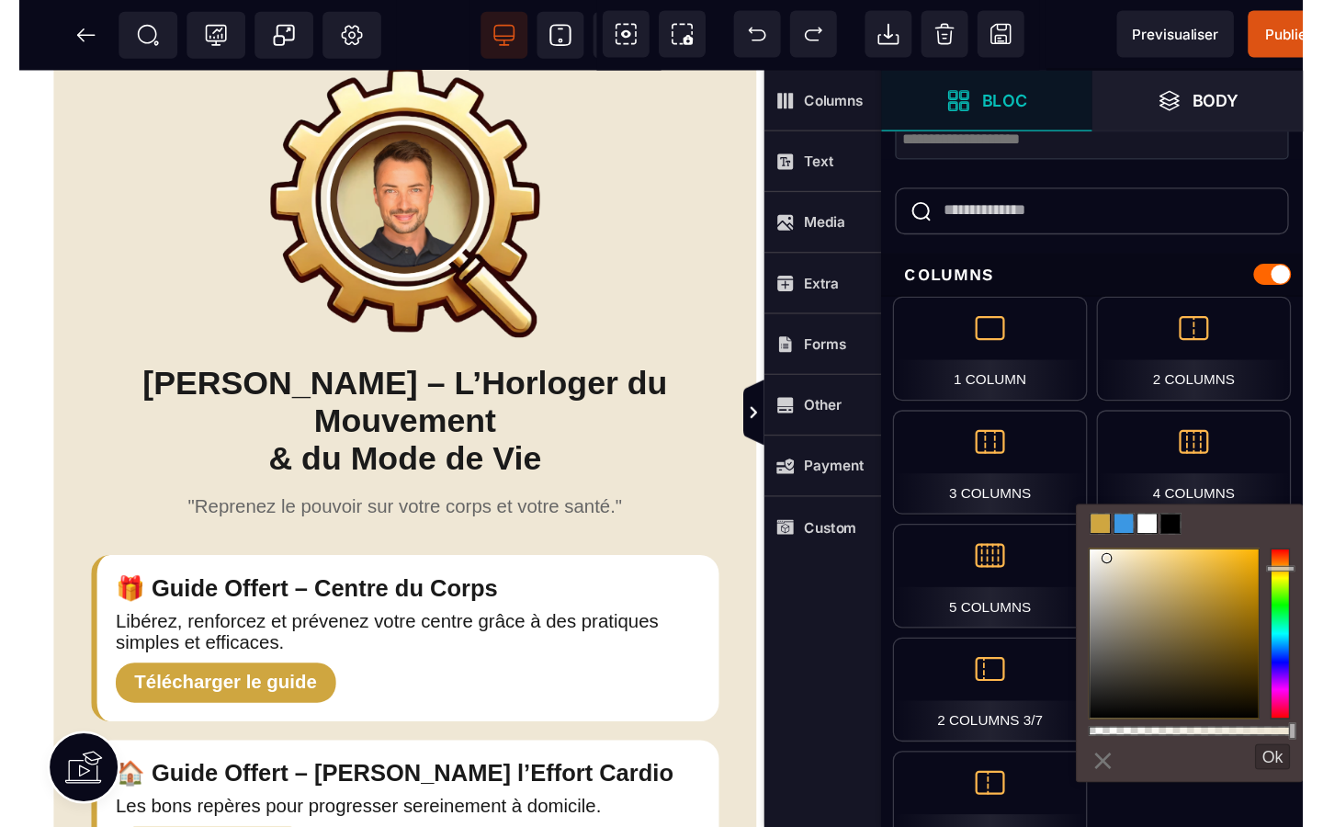
scroll to position [0, 359]
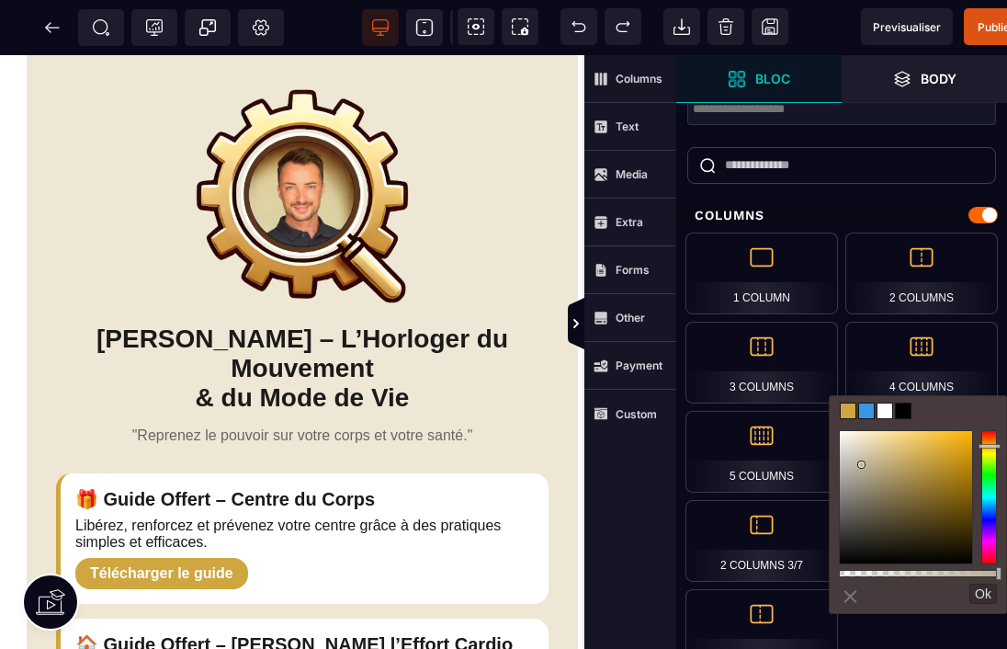
drag, startPoint x: 857, startPoint y: 437, endPoint x: 862, endPoint y: 465, distance: 27.9
click at [862, 465] on div at bounding box center [906, 497] width 132 height 132
drag, startPoint x: 860, startPoint y: 470, endPoint x: 873, endPoint y: 452, distance: 22.4
click at [873, 452] on div at bounding box center [906, 497] width 132 height 132
click at [980, 595] on button "Ok" at bounding box center [983, 593] width 28 height 20
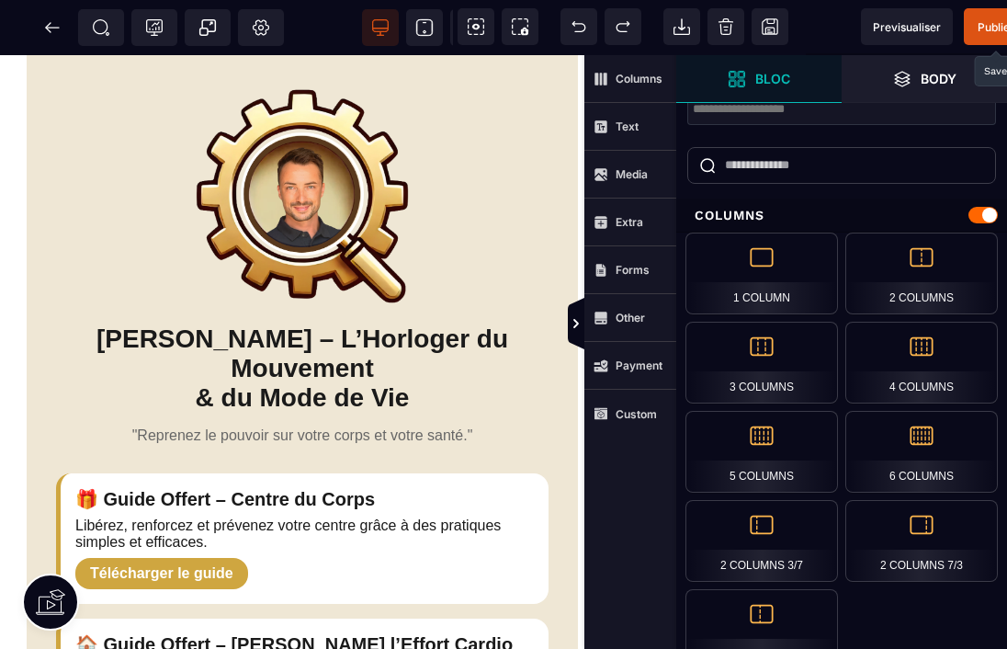
click at [981, 27] on span "Publier" at bounding box center [996, 27] width 37 height 14
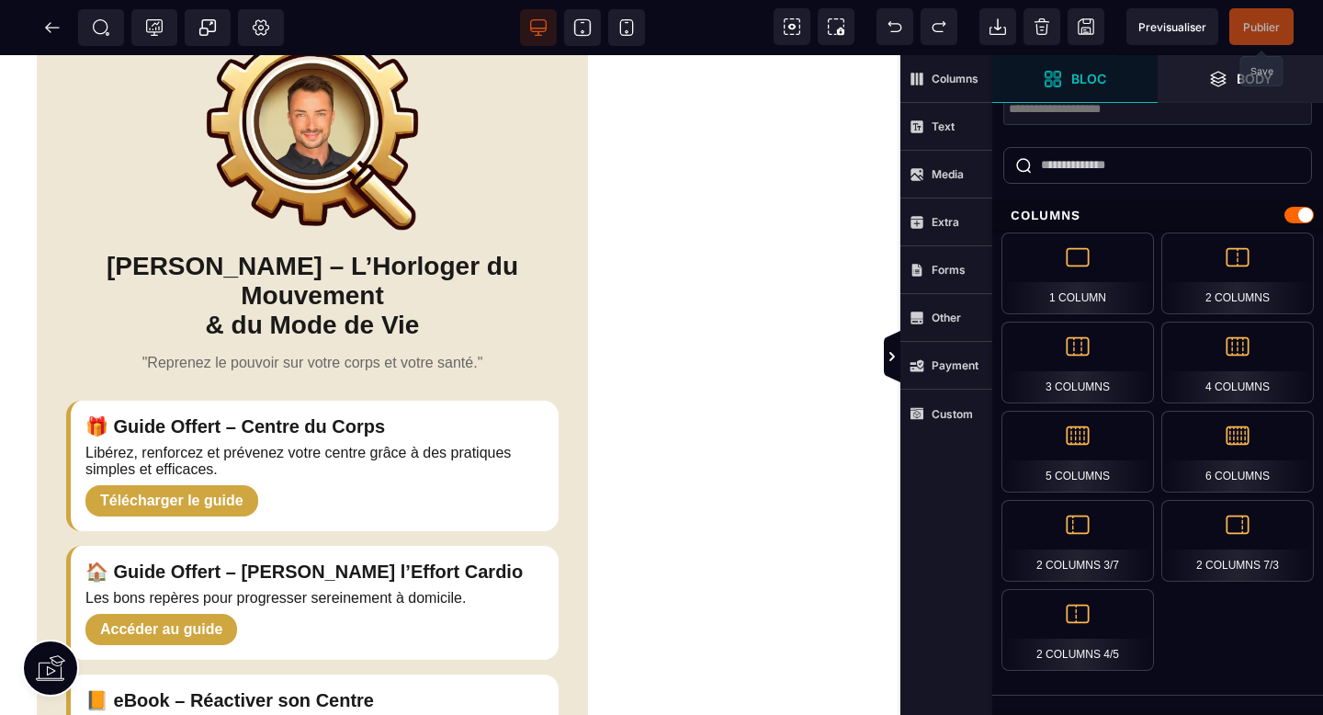
scroll to position [0, 349]
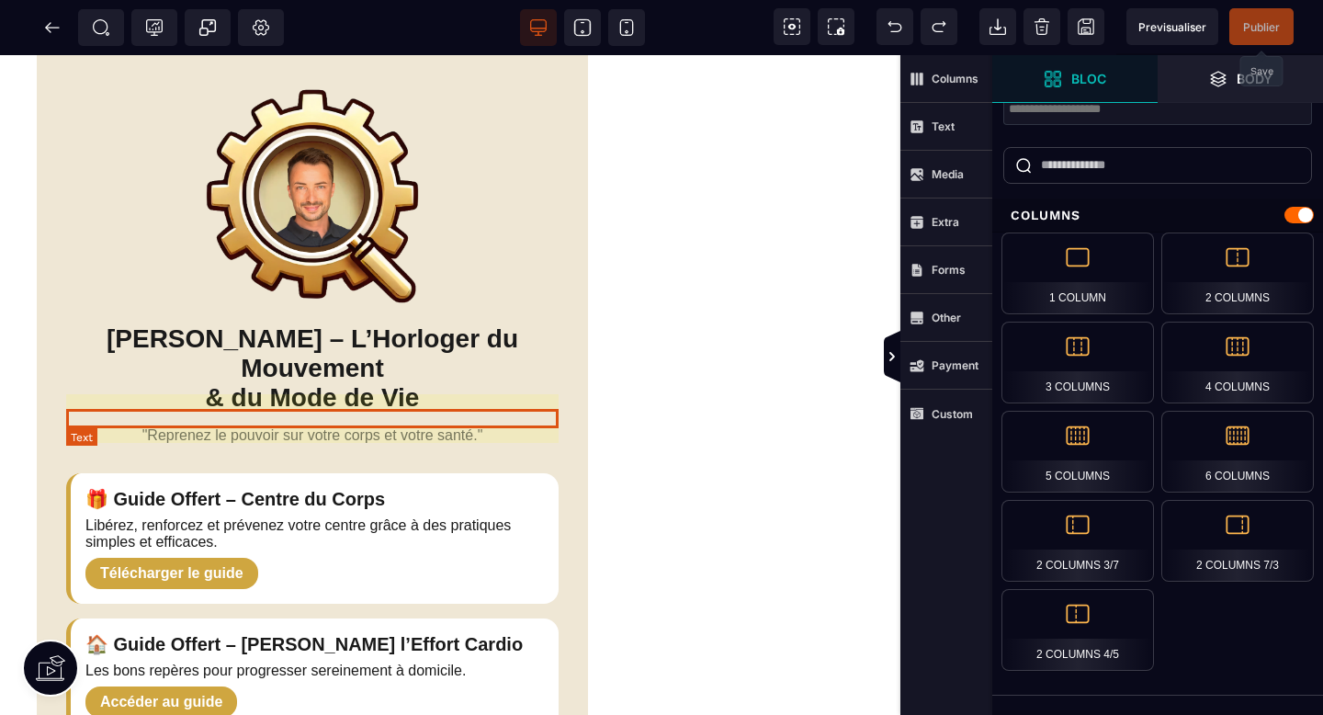
click at [418, 427] on p ""Reprenez le pouvoir sur votre corps et votre santé."" at bounding box center [312, 435] width 492 height 17
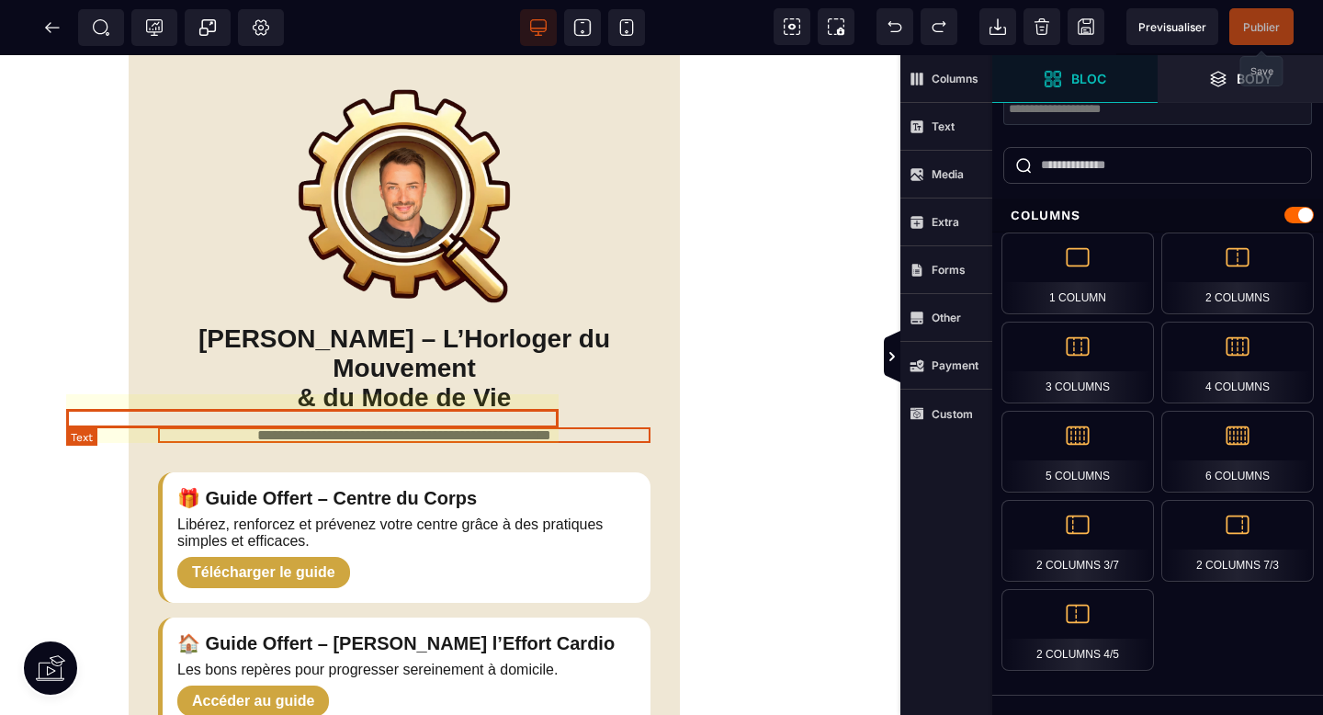
click at [418, 427] on p "**********" at bounding box center [404, 435] width 492 height 16
select select "***"
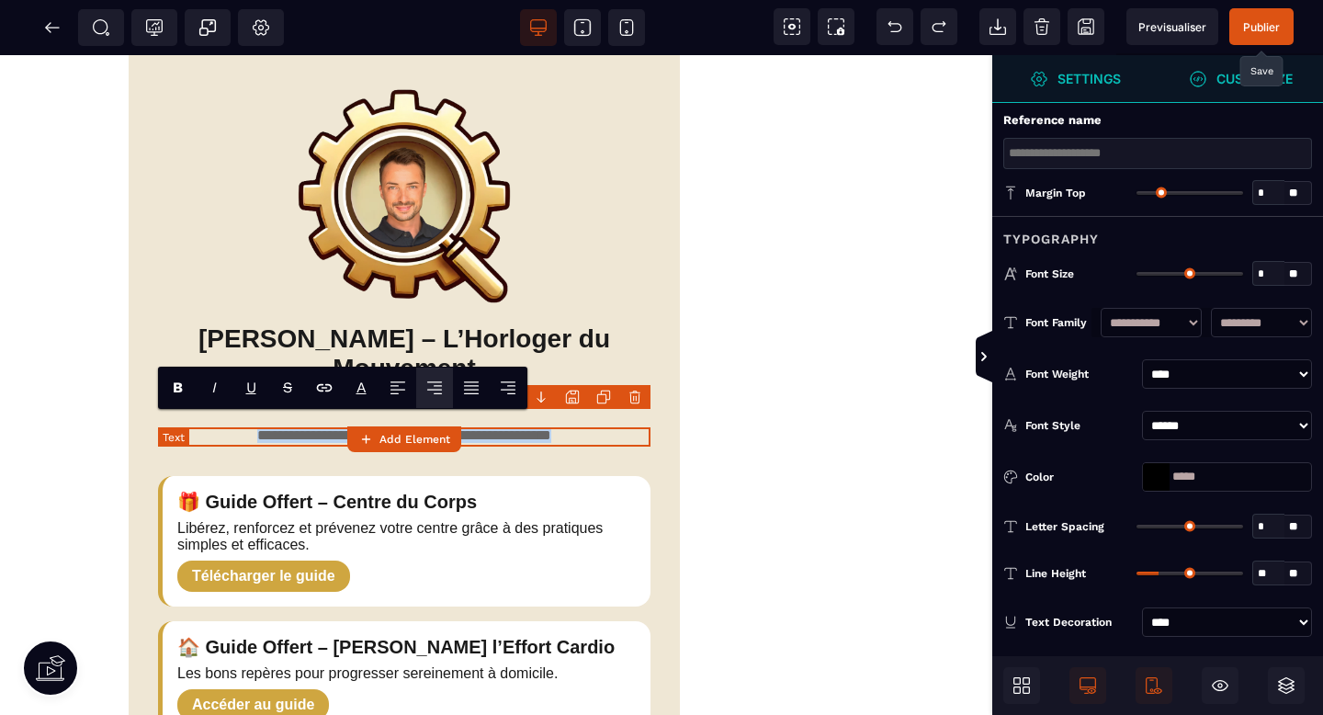
scroll to position [0, 257]
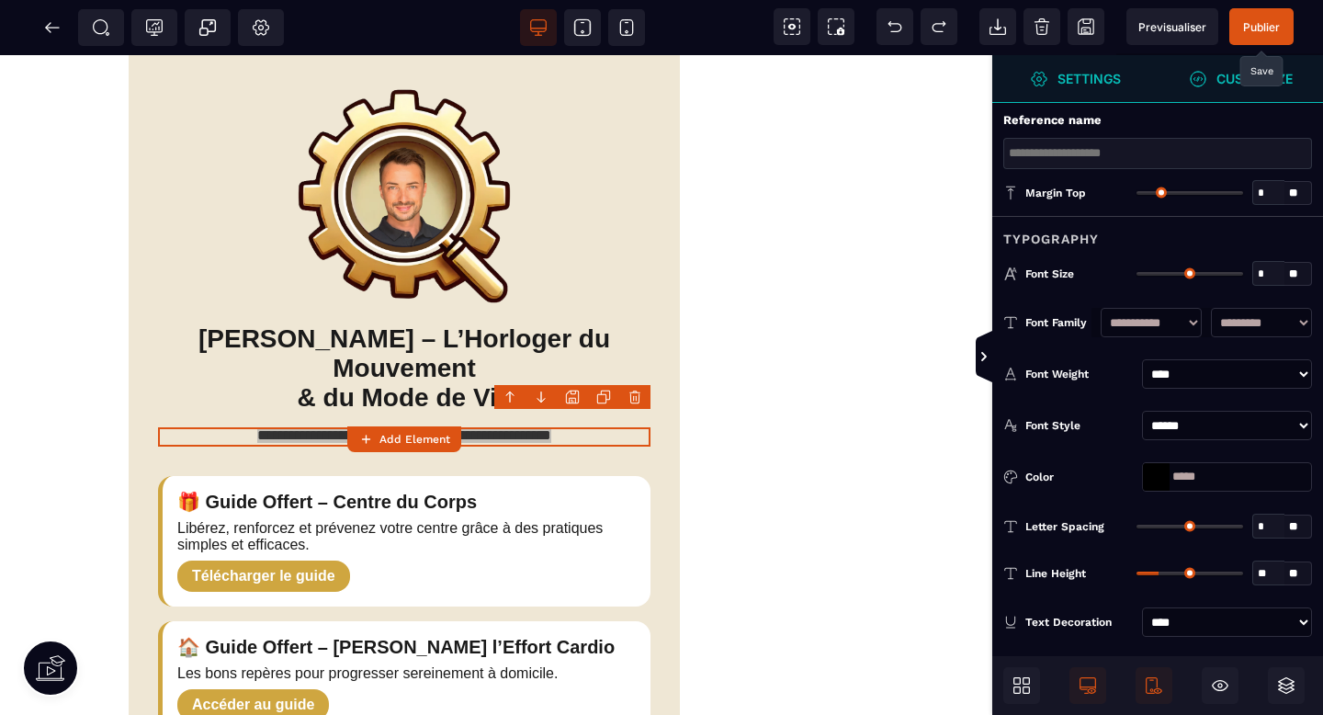
click at [1201, 483] on input "*****" at bounding box center [1227, 476] width 170 height 29
click at [1150, 478] on div at bounding box center [1156, 477] width 27 height 28
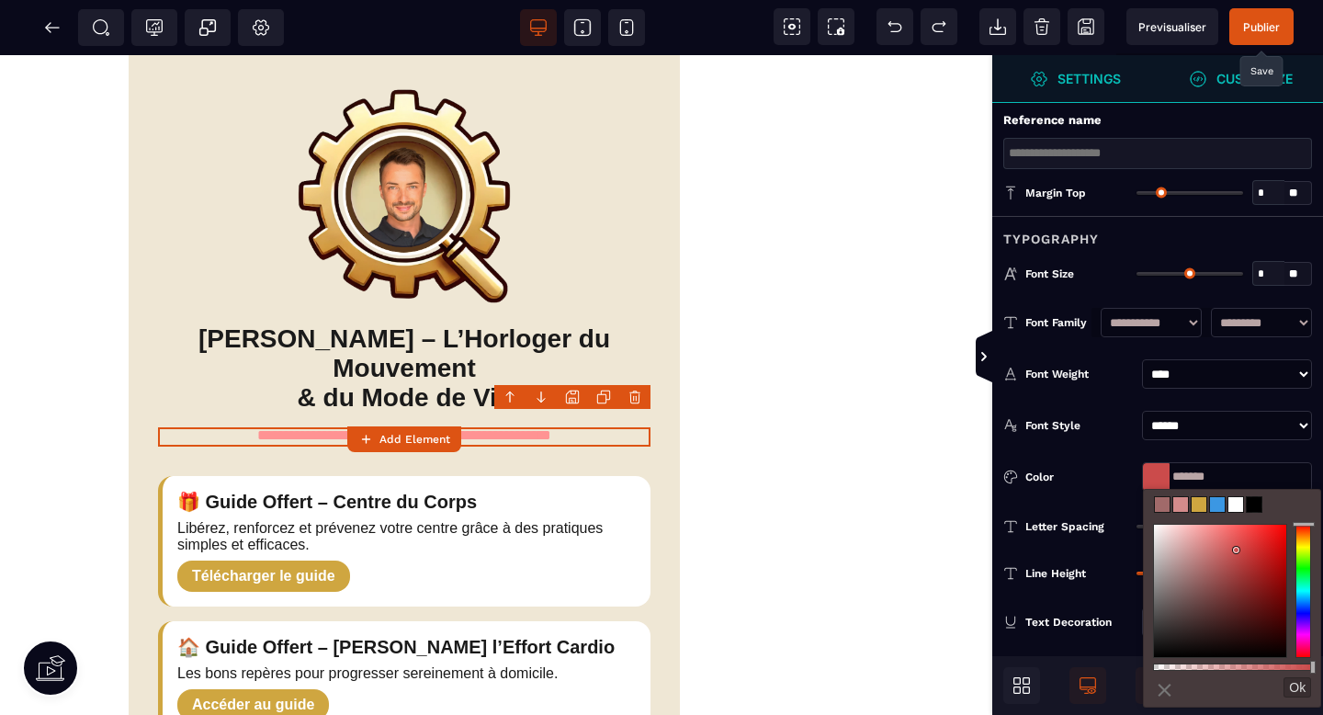
drag, startPoint x: 1198, startPoint y: 547, endPoint x: 1209, endPoint y: 521, distance: 28.0
click at [1208, 525] on div at bounding box center [1220, 591] width 132 height 132
click at [1292, 500] on span at bounding box center [1290, 504] width 15 height 15
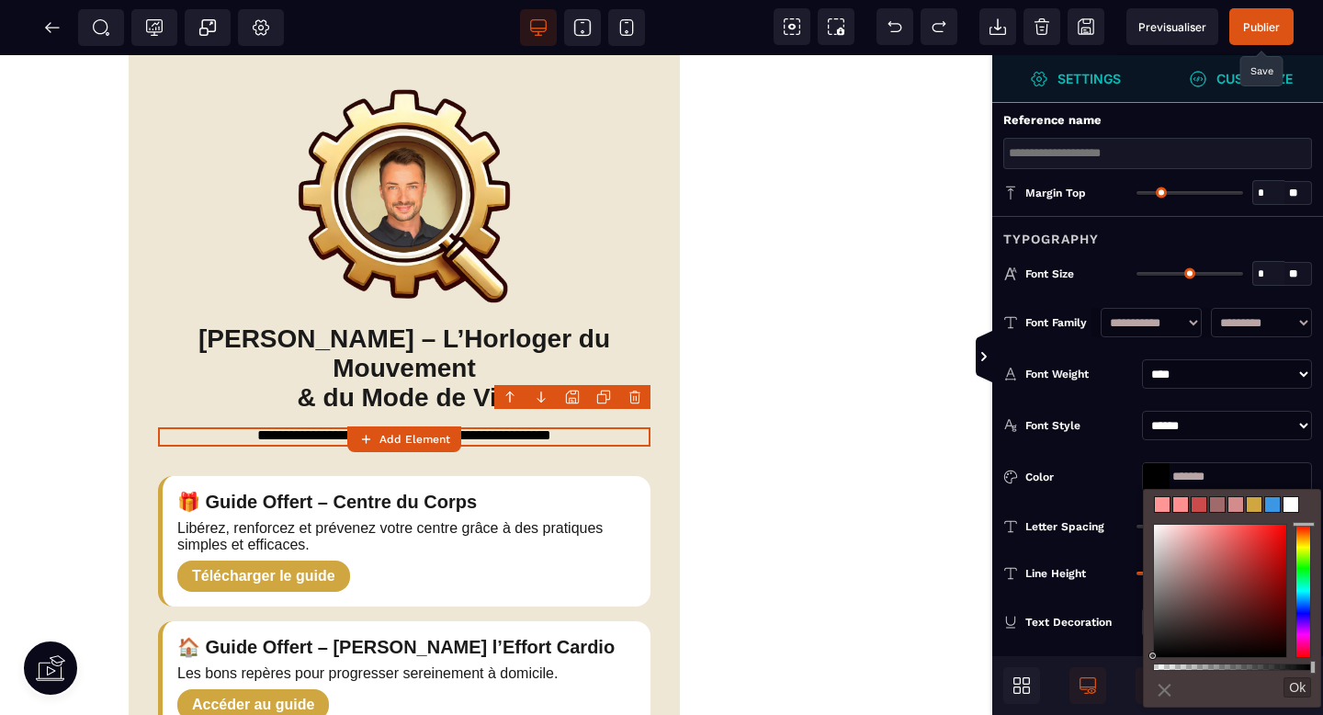
type input "**********"
drag, startPoint x: 1277, startPoint y: 668, endPoint x: 1268, endPoint y: 665, distance: 9.6
click at [1268, 665] on div at bounding box center [1232, 666] width 158 height 7
click at [1249, 24] on span "Publier" at bounding box center [1261, 27] width 37 height 14
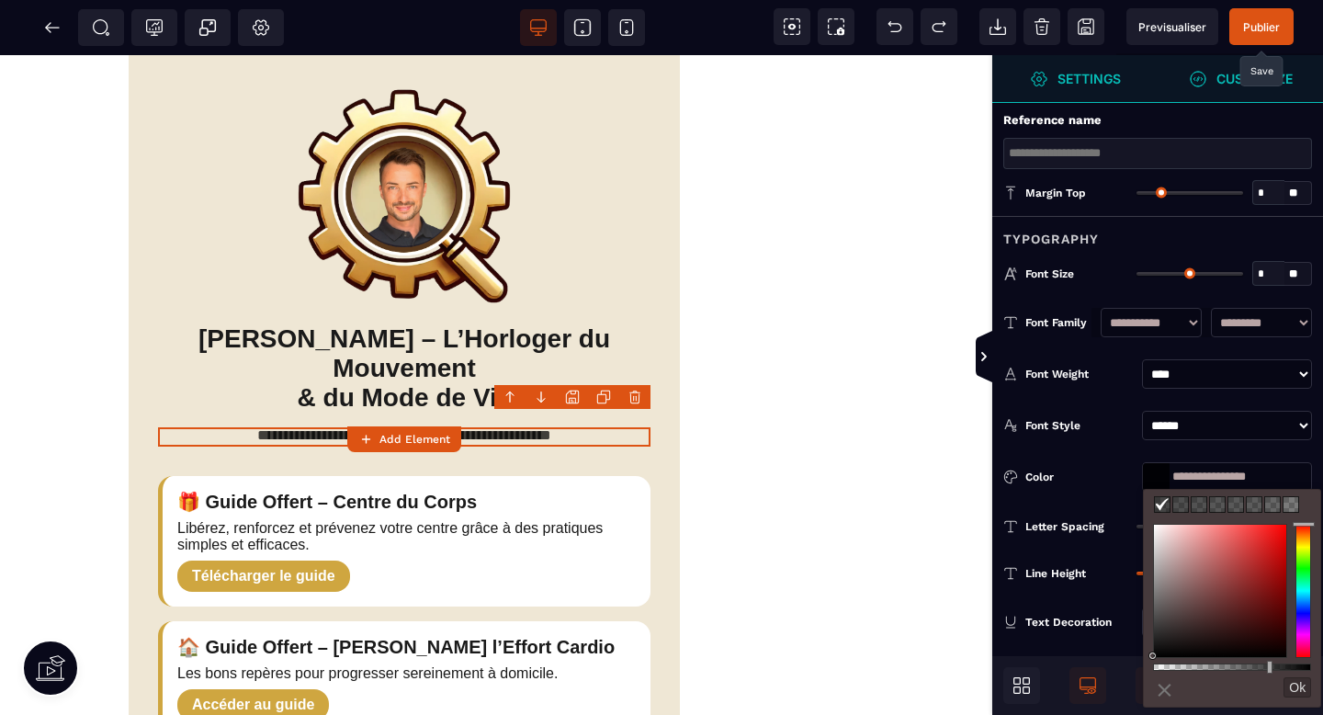
type input "**********"
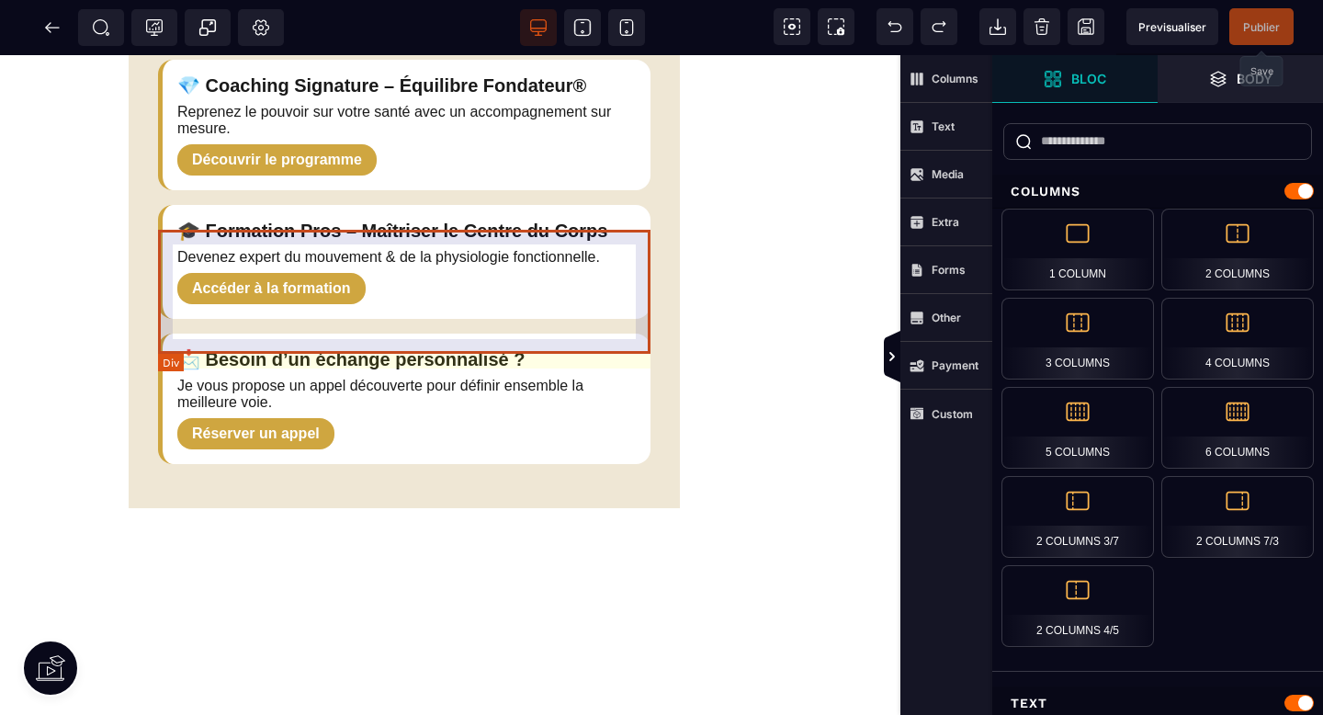
scroll to position [842, 257]
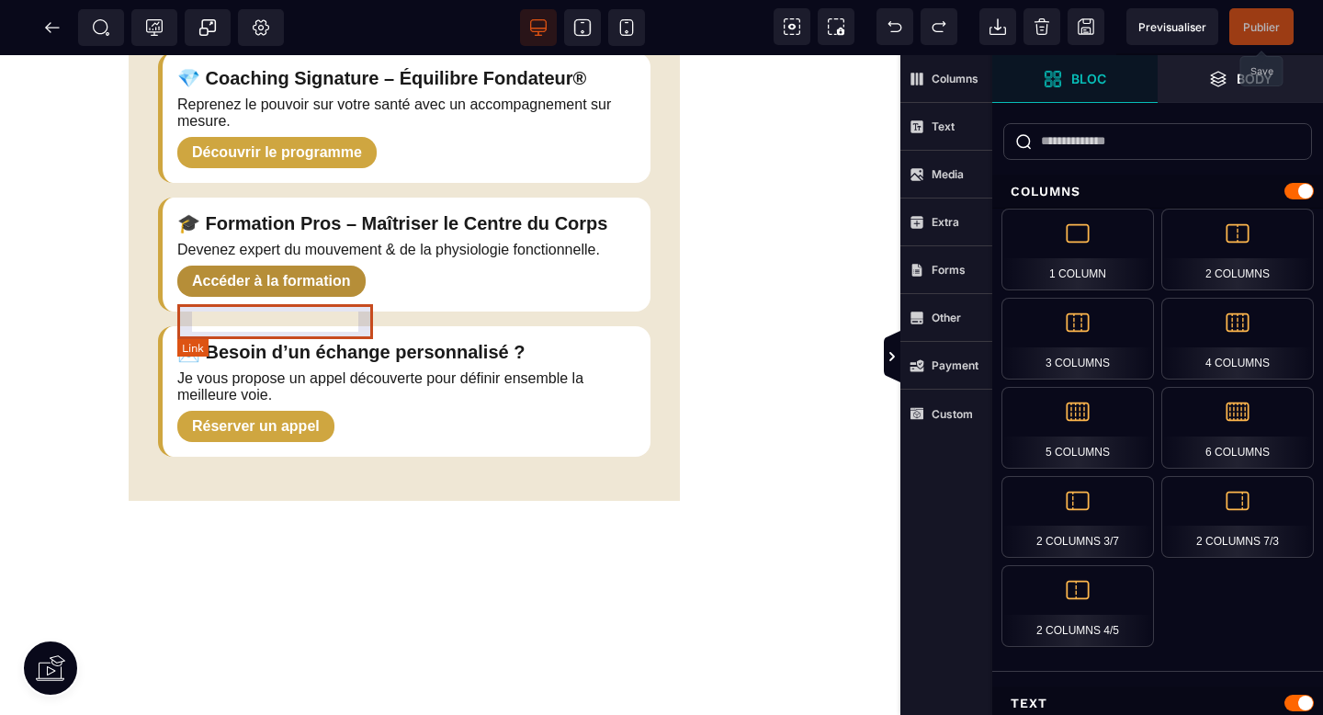
click at [303, 297] on link "Accéder à la formation" at bounding box center [271, 281] width 188 height 31
select select
select select "***"
select select
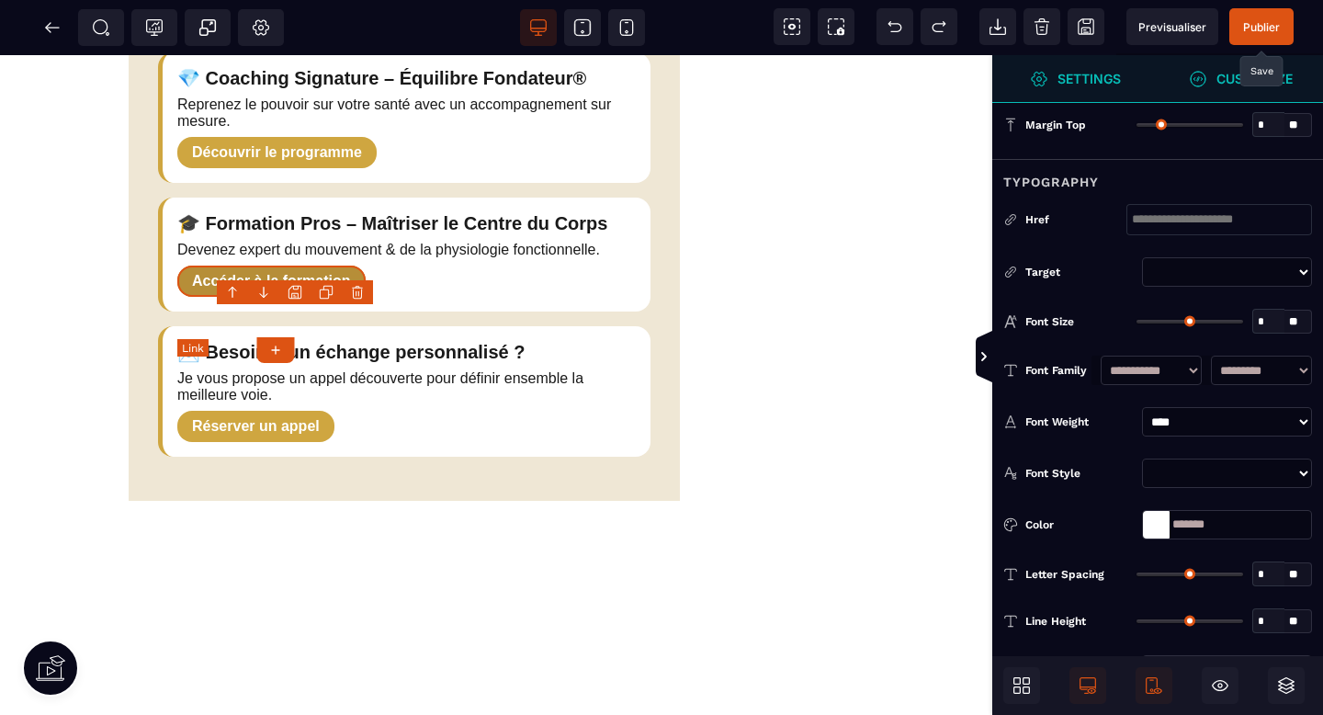
type input "*"
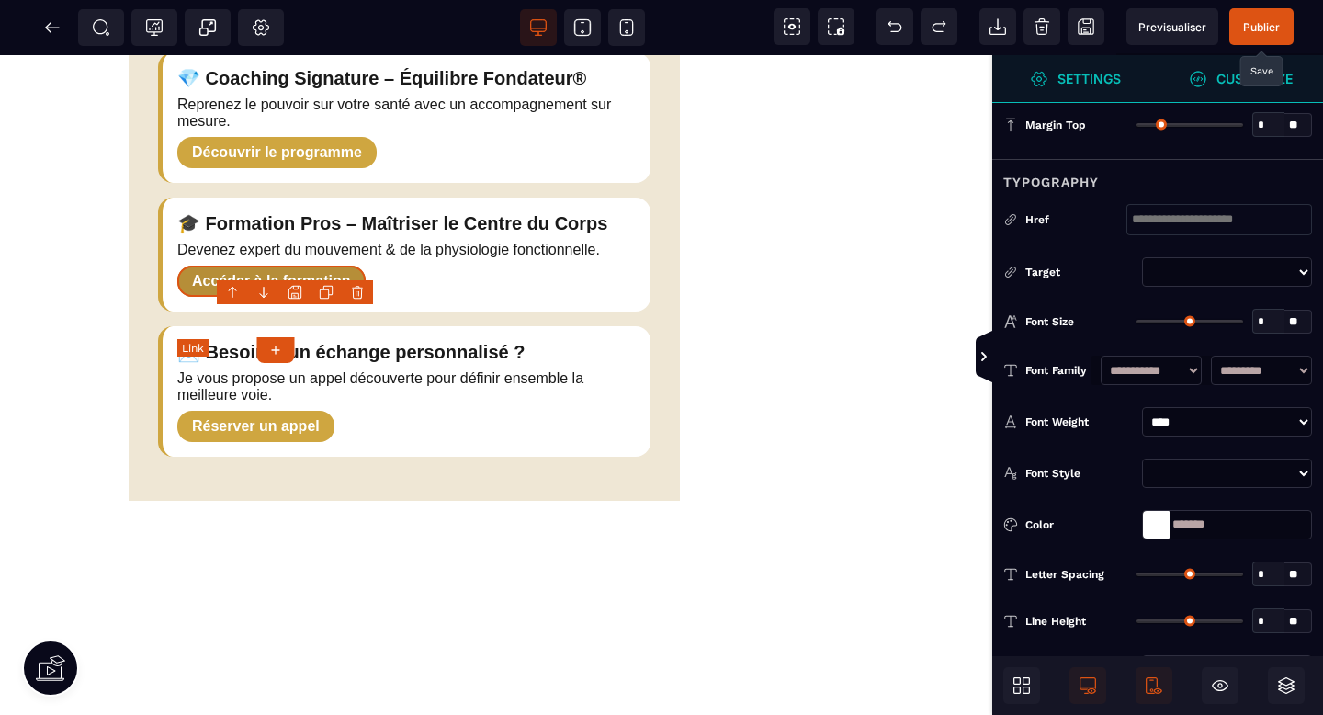
type input "*"
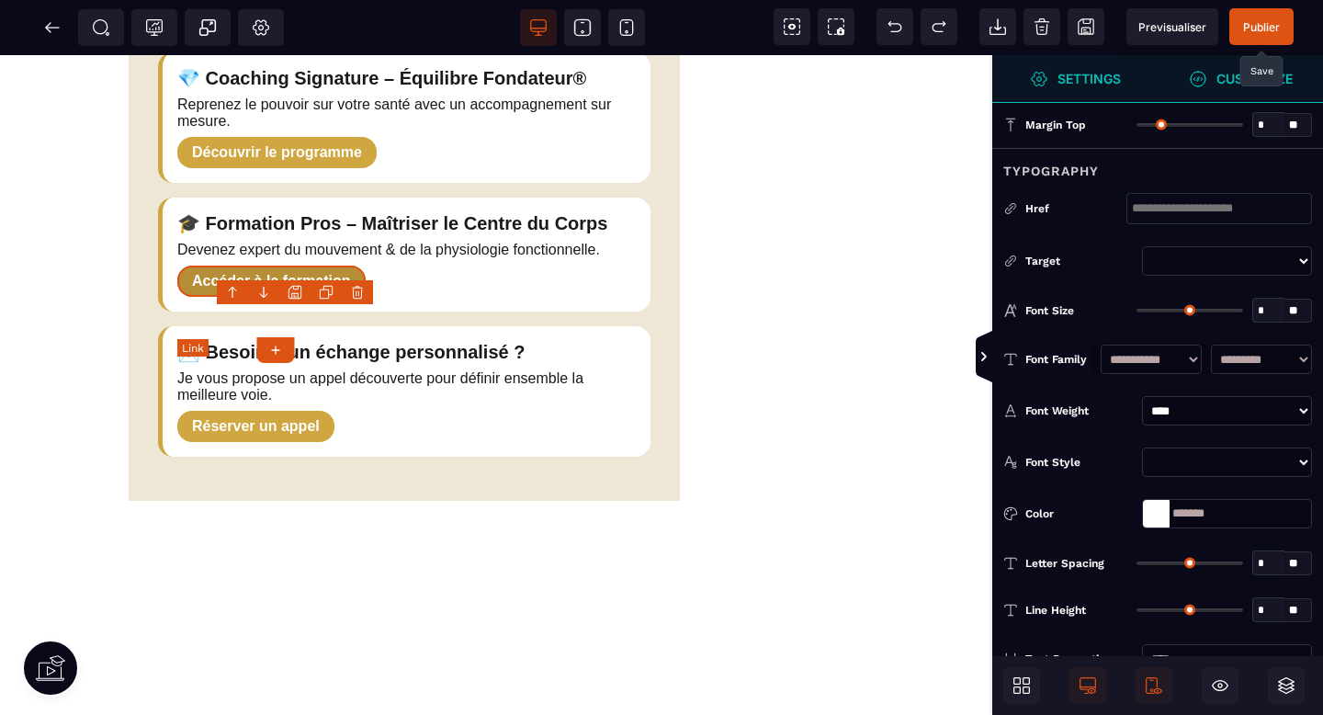
click at [303, 297] on link "Accéder à la formation" at bounding box center [271, 281] width 188 height 31
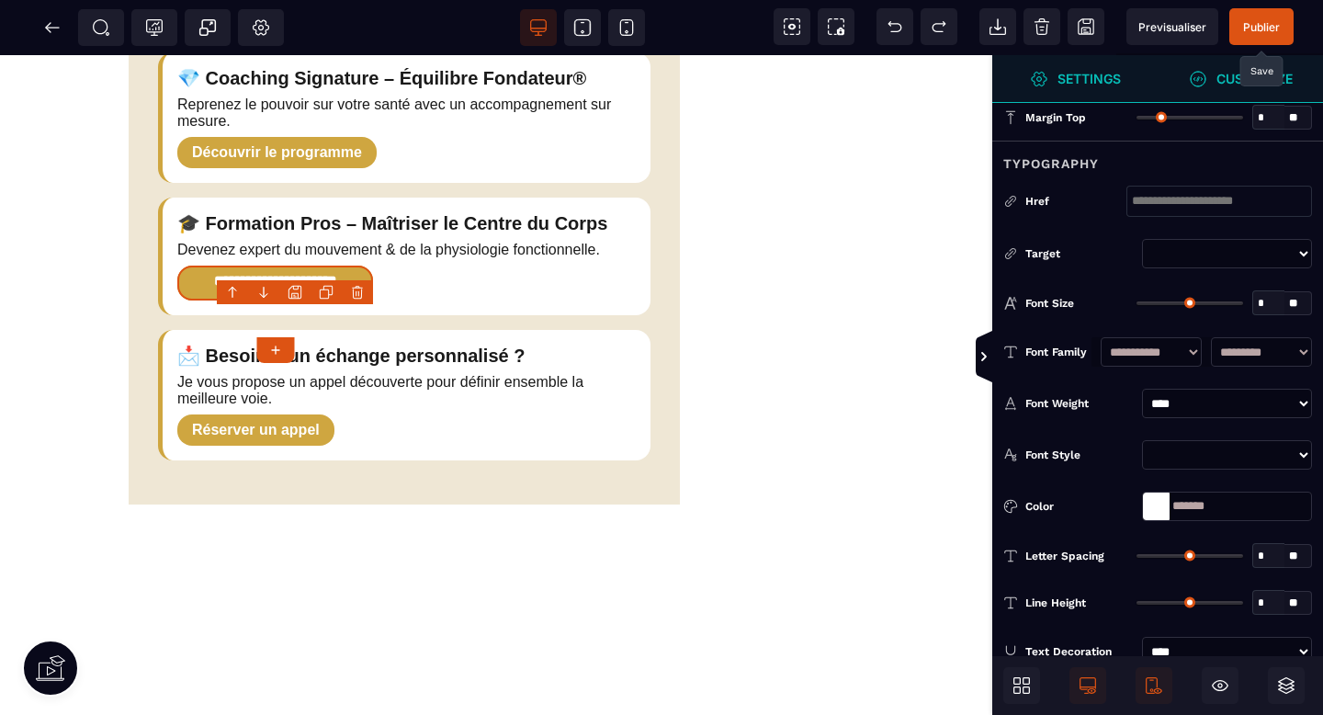
scroll to position [0, 0]
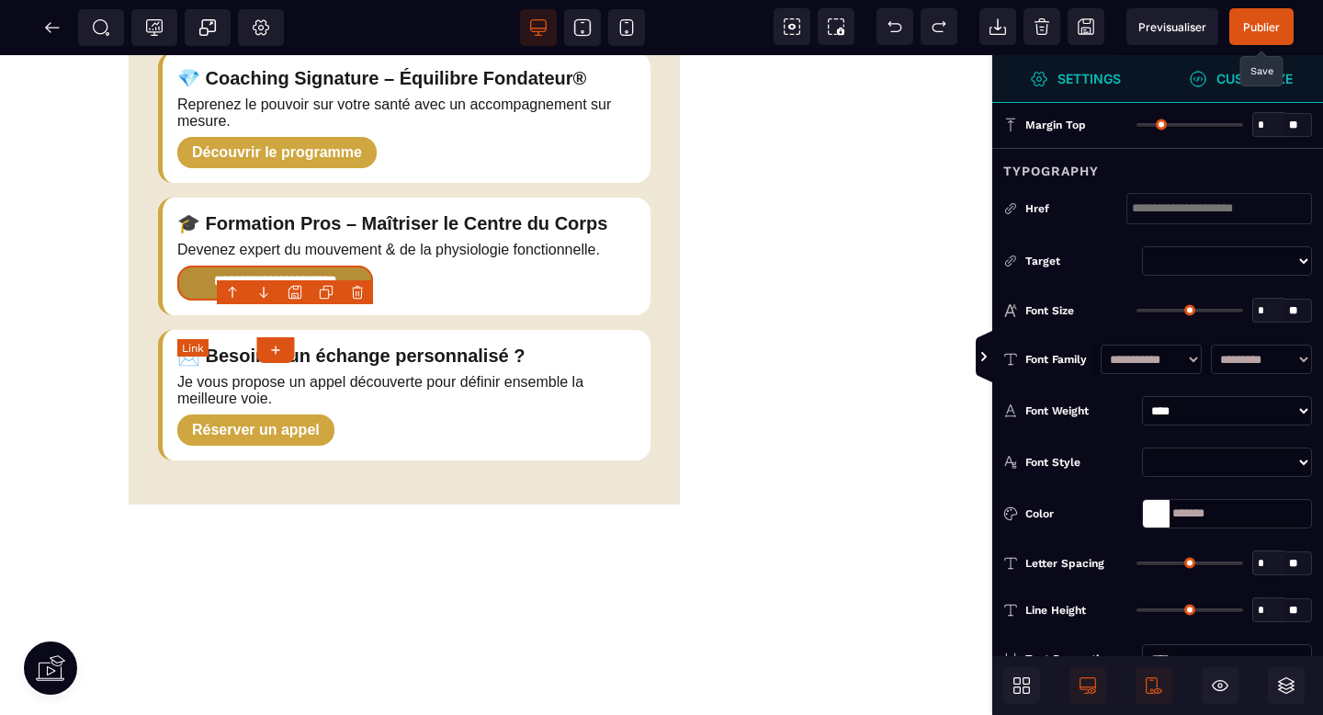
click at [293, 300] on link "**********" at bounding box center [275, 283] width 196 height 35
click at [284, 300] on link "**********" at bounding box center [275, 283] width 196 height 35
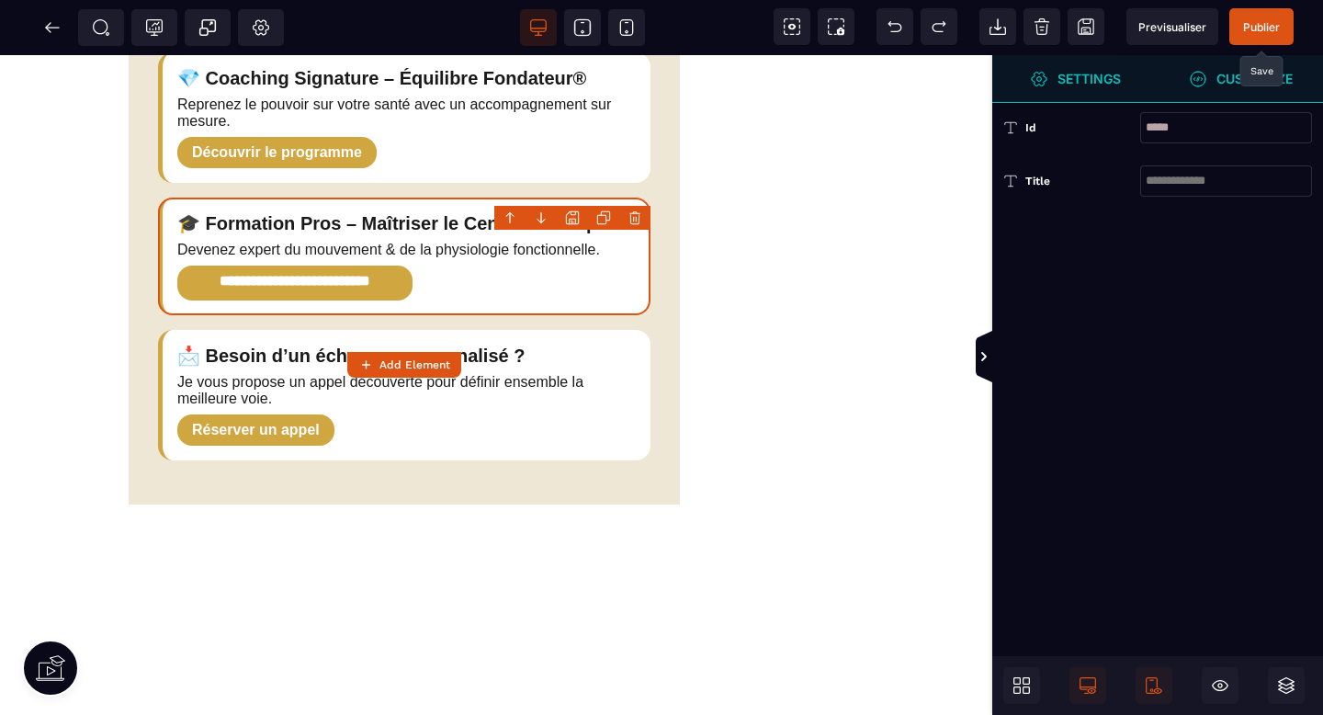
click at [1131, 84] on span "Settings" at bounding box center [1074, 79] width 165 height 48
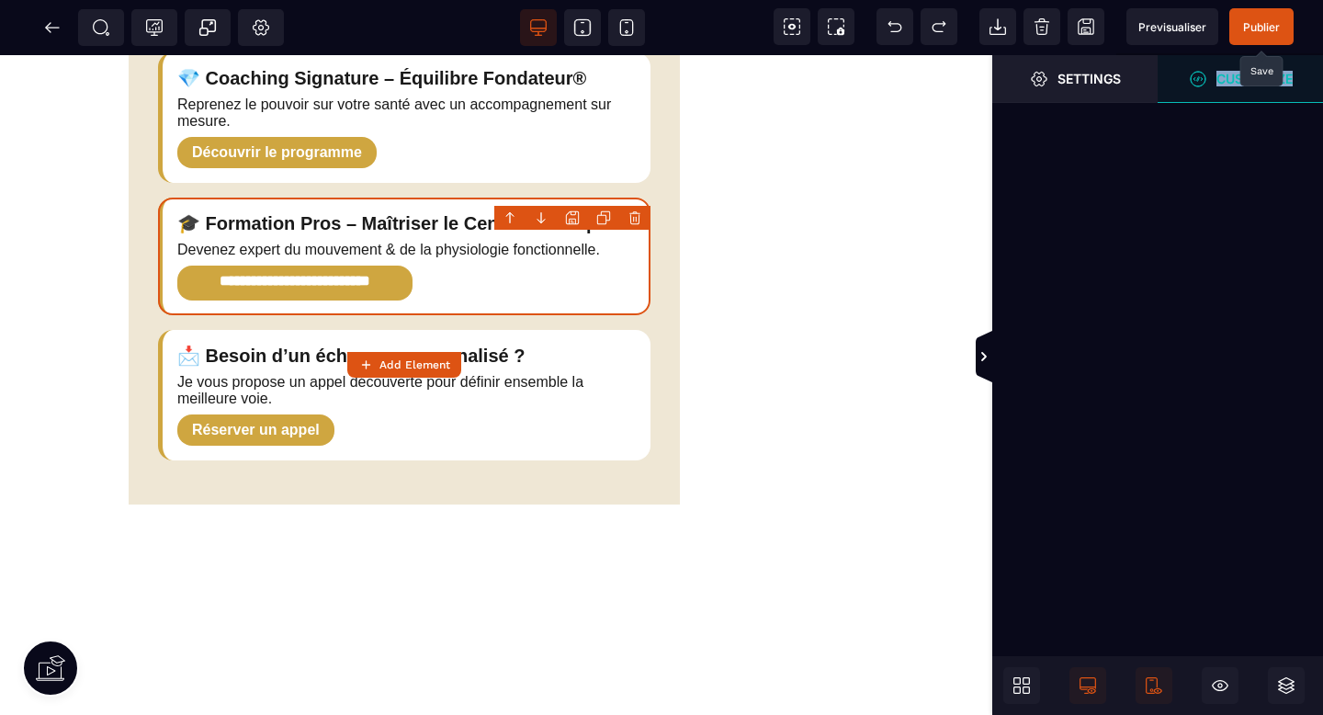
click at [1247, 84] on strong "Customize" at bounding box center [1254, 79] width 76 height 14
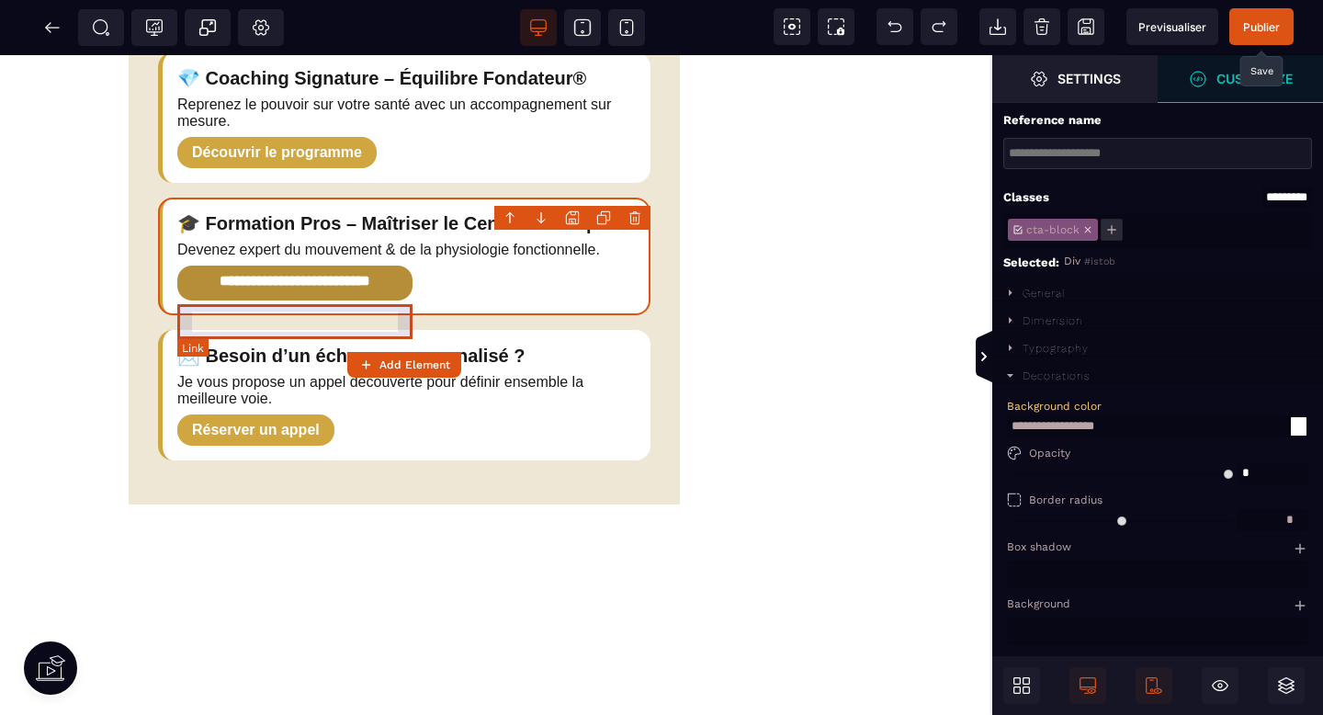
click at [344, 300] on link "**********" at bounding box center [294, 283] width 235 height 35
select select
select select "***"
select select
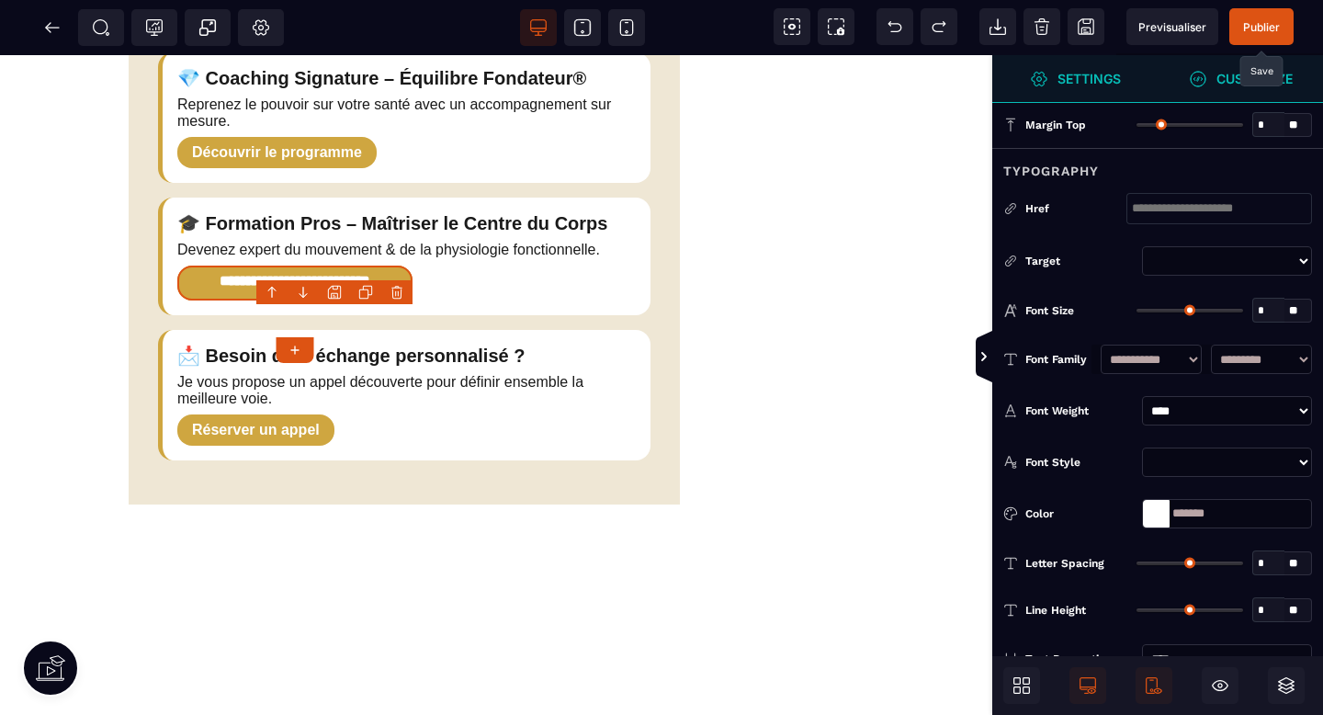
click at [1231, 90] on span "Customize" at bounding box center [1240, 79] width 165 height 48
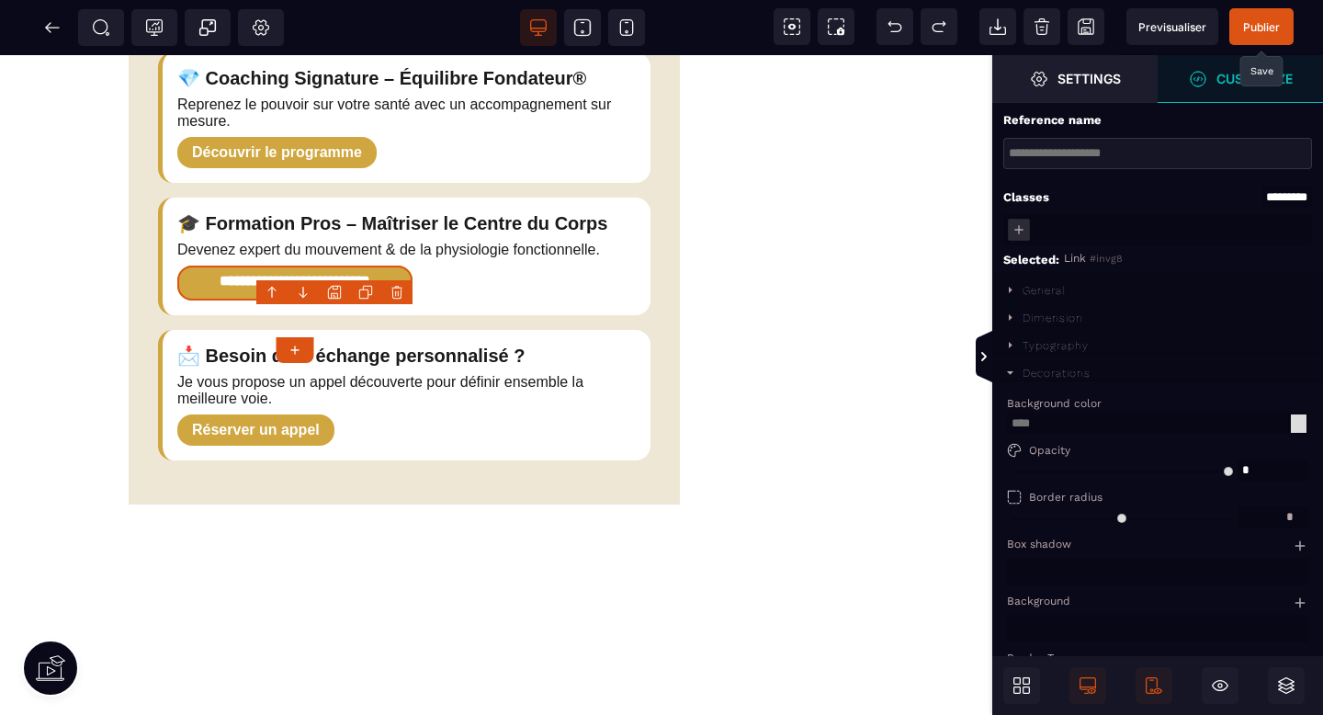
click at [1059, 286] on div "General" at bounding box center [1044, 290] width 43 height 13
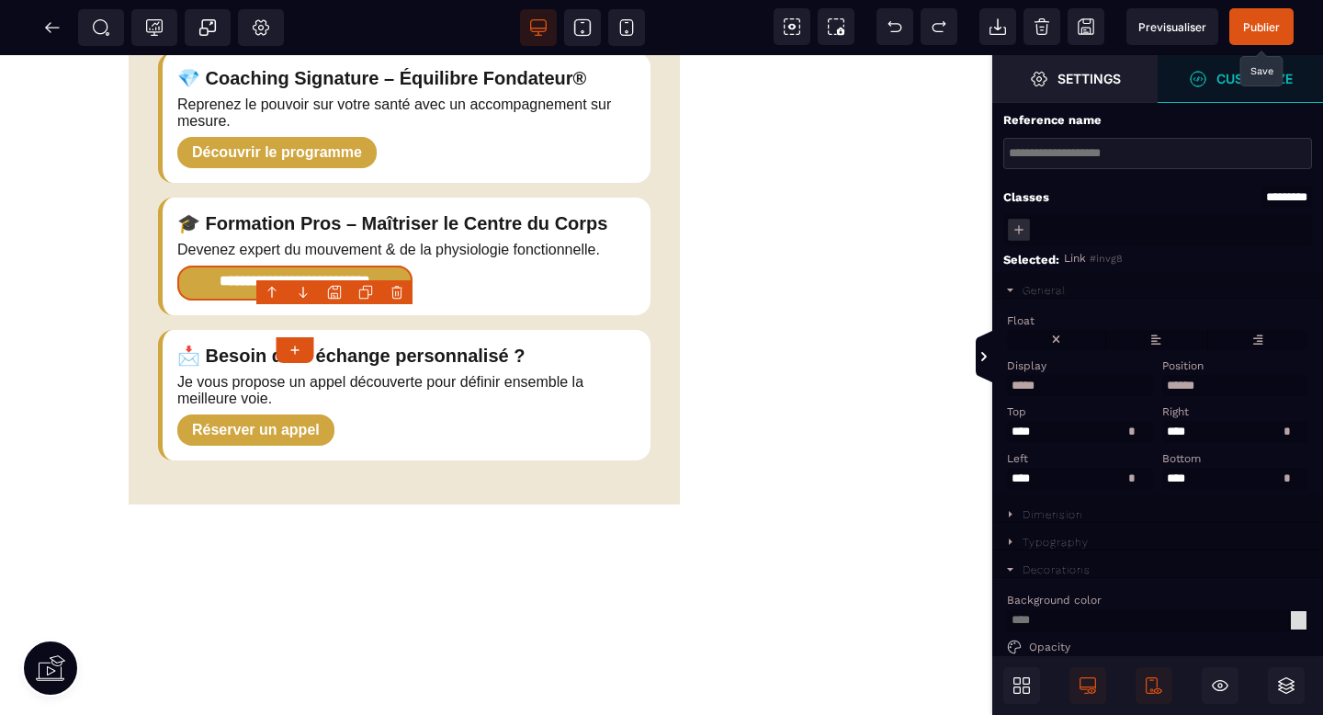
click at [1044, 289] on div "General" at bounding box center [1044, 290] width 43 height 13
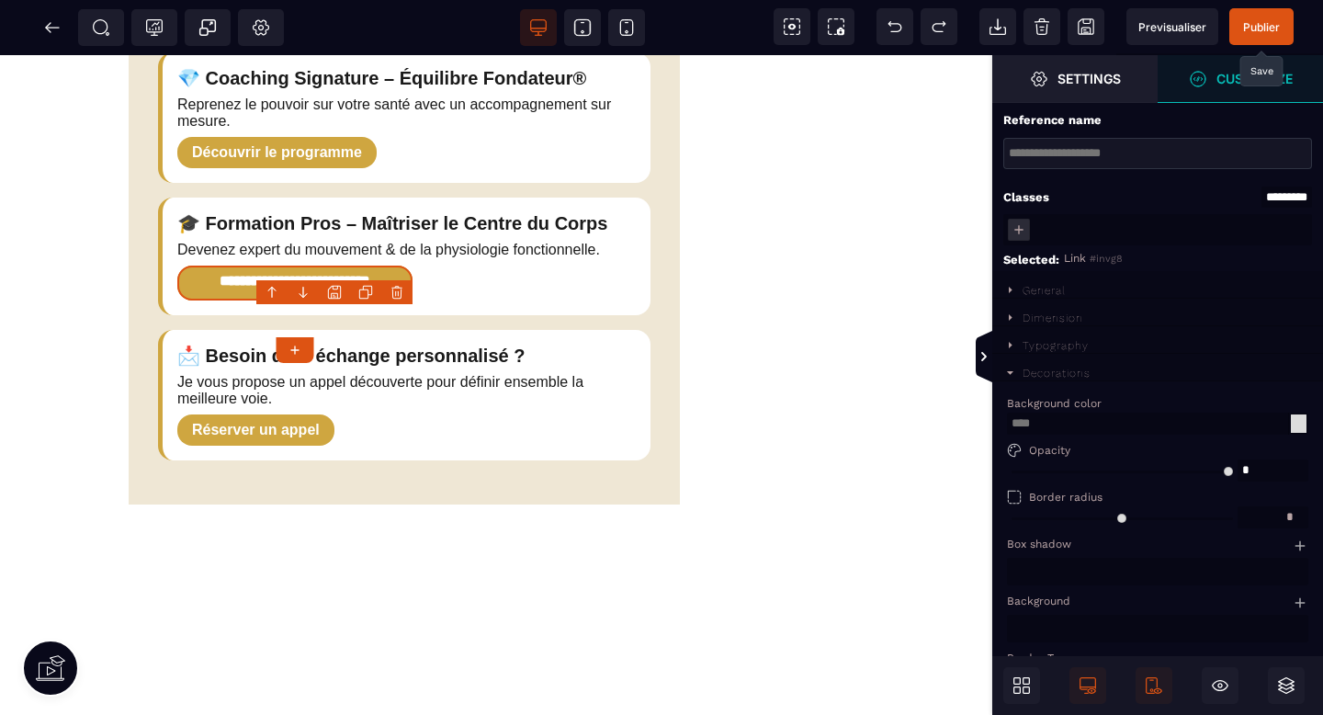
click at [1048, 324] on div "Dimension" at bounding box center [1053, 317] width 61 height 13
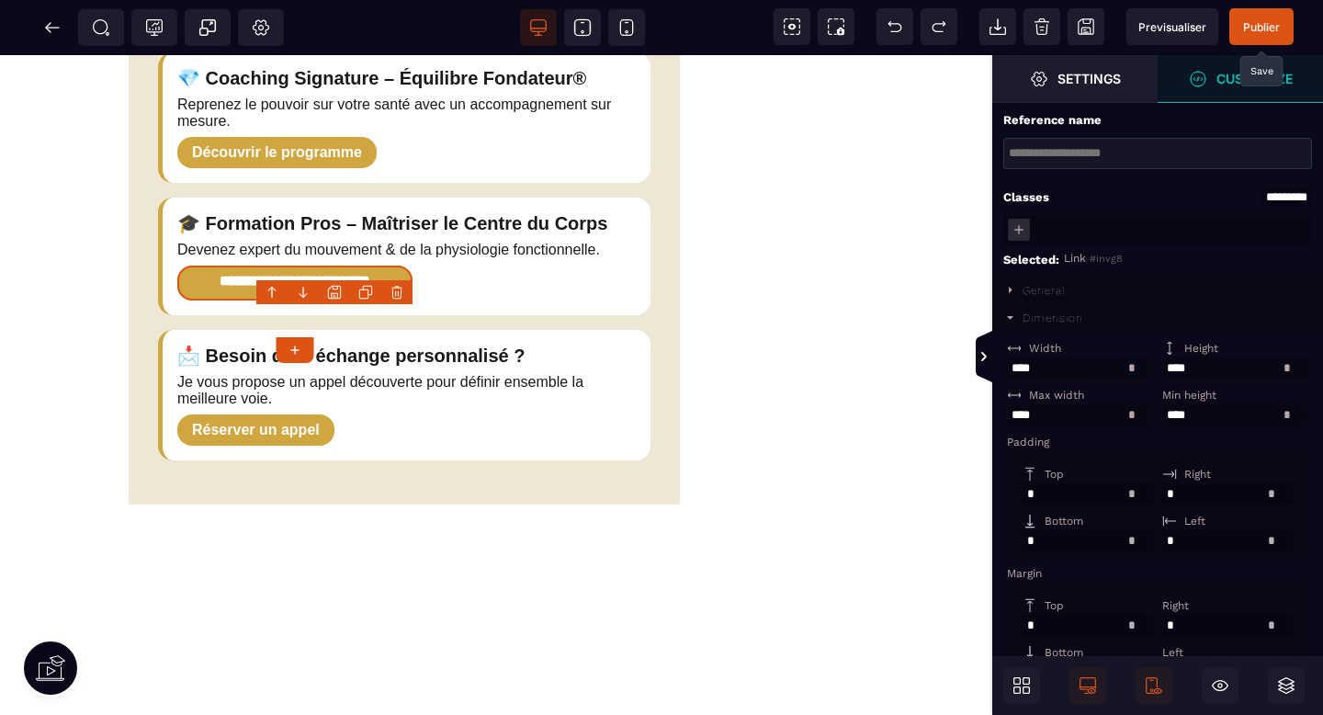
click at [1048, 323] on div "Dimension" at bounding box center [1053, 317] width 61 height 13
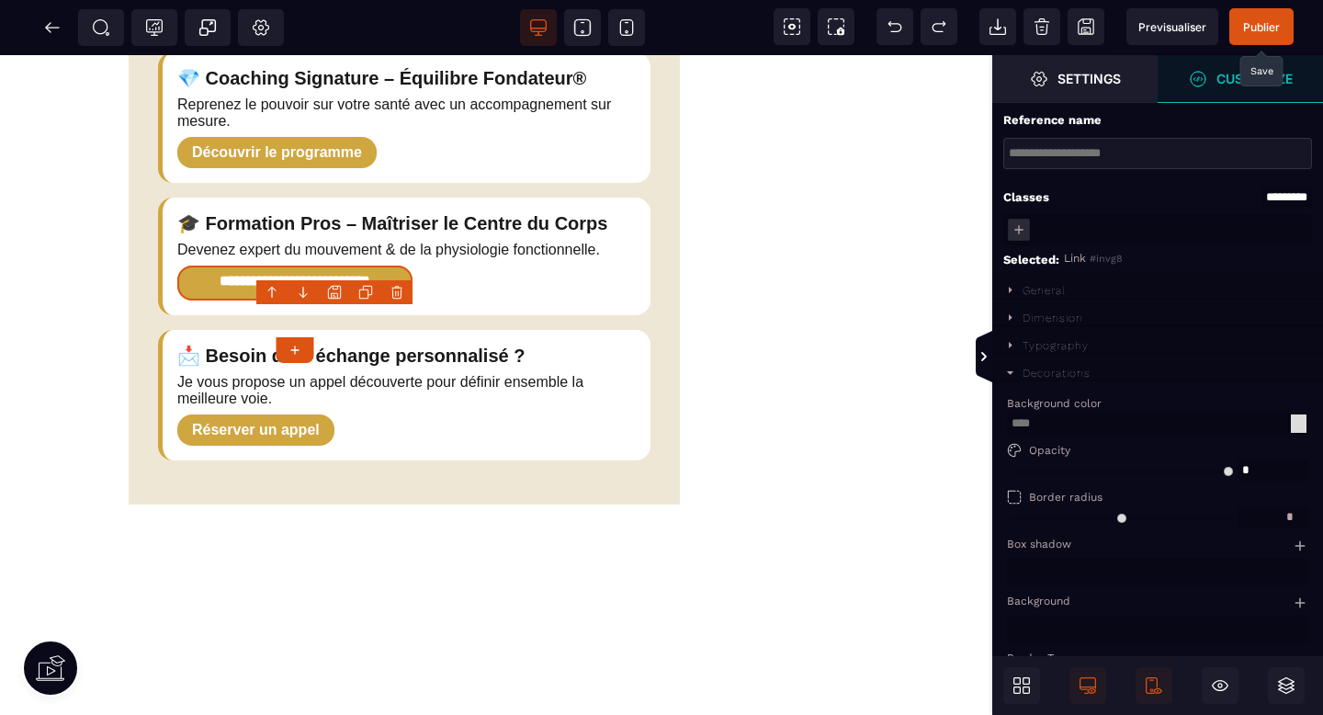
click at [1051, 340] on div "Typography" at bounding box center [1056, 345] width 66 height 13
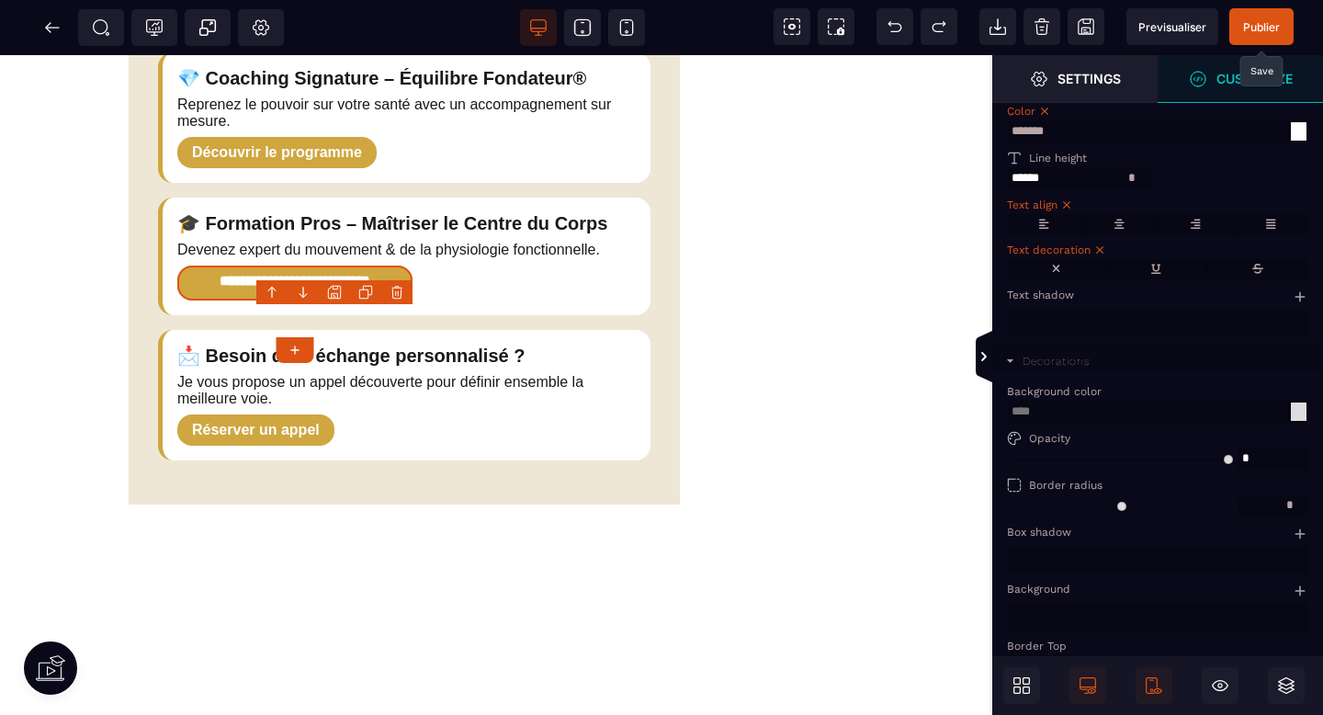
click at [821, 407] on div "**********" at bounding box center [533, 189] width 1580 height 1953
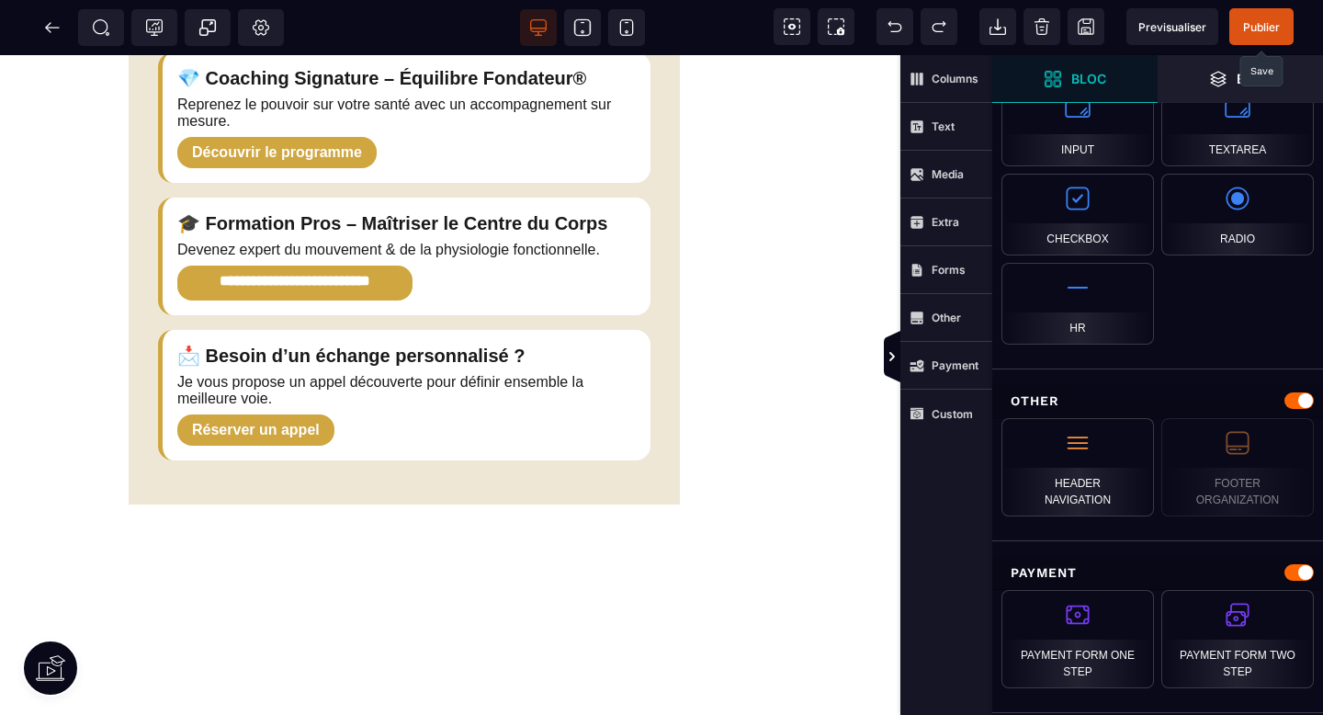
click at [1264, 33] on span "Publier" at bounding box center [1261, 27] width 37 height 14
click at [771, 348] on div "**********" at bounding box center [579, 189] width 1672 height 1953
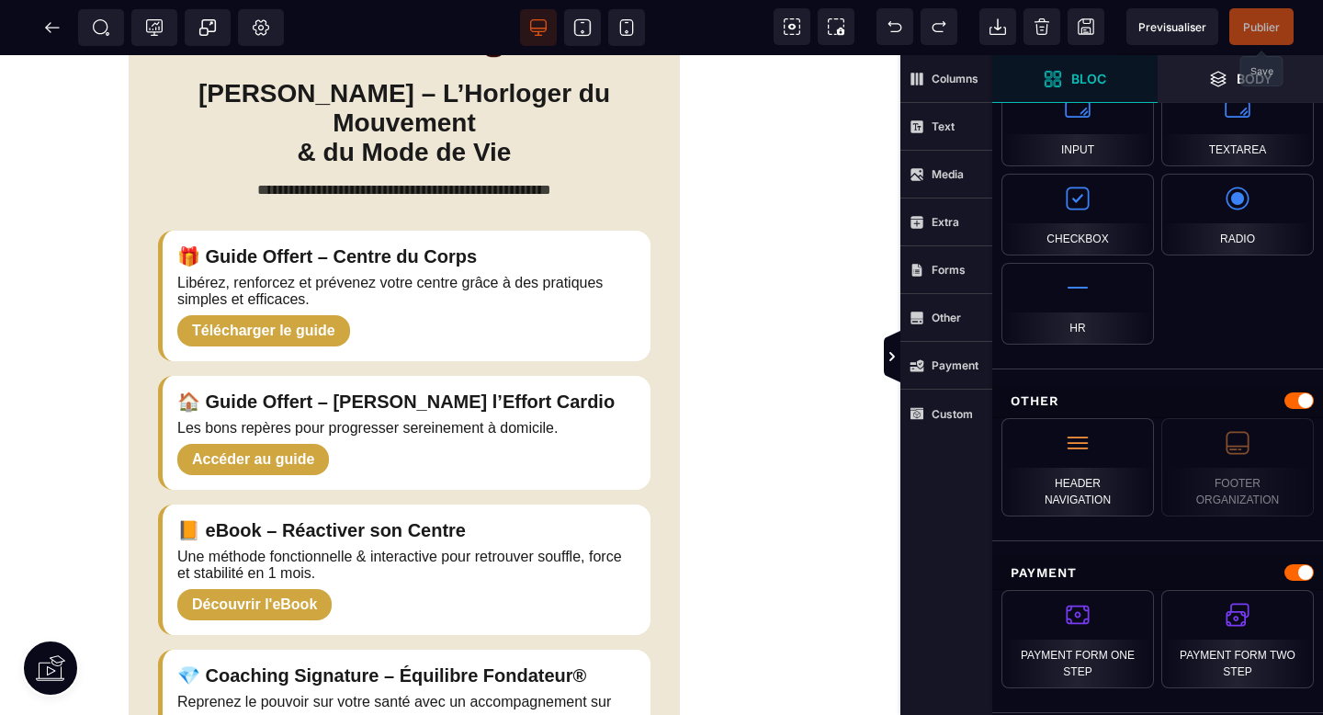
scroll to position [0, 257]
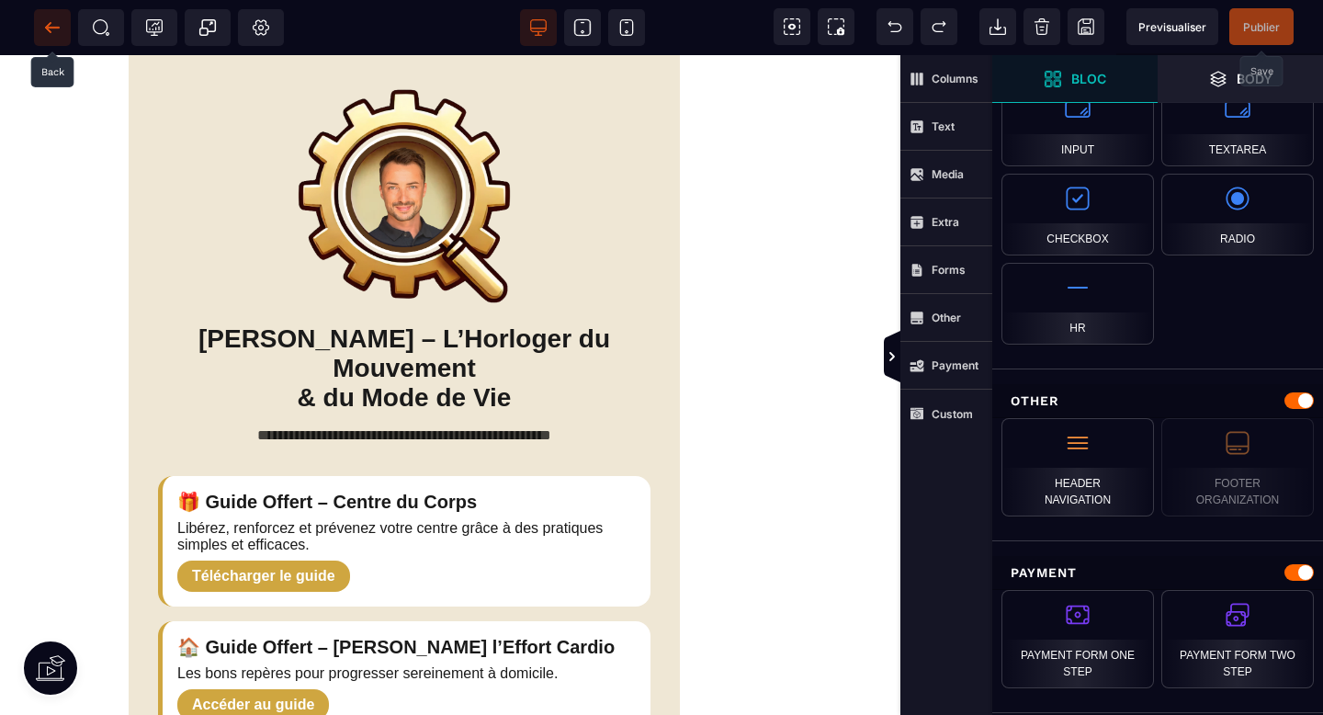
click at [44, 16] on span at bounding box center [52, 27] width 37 height 37
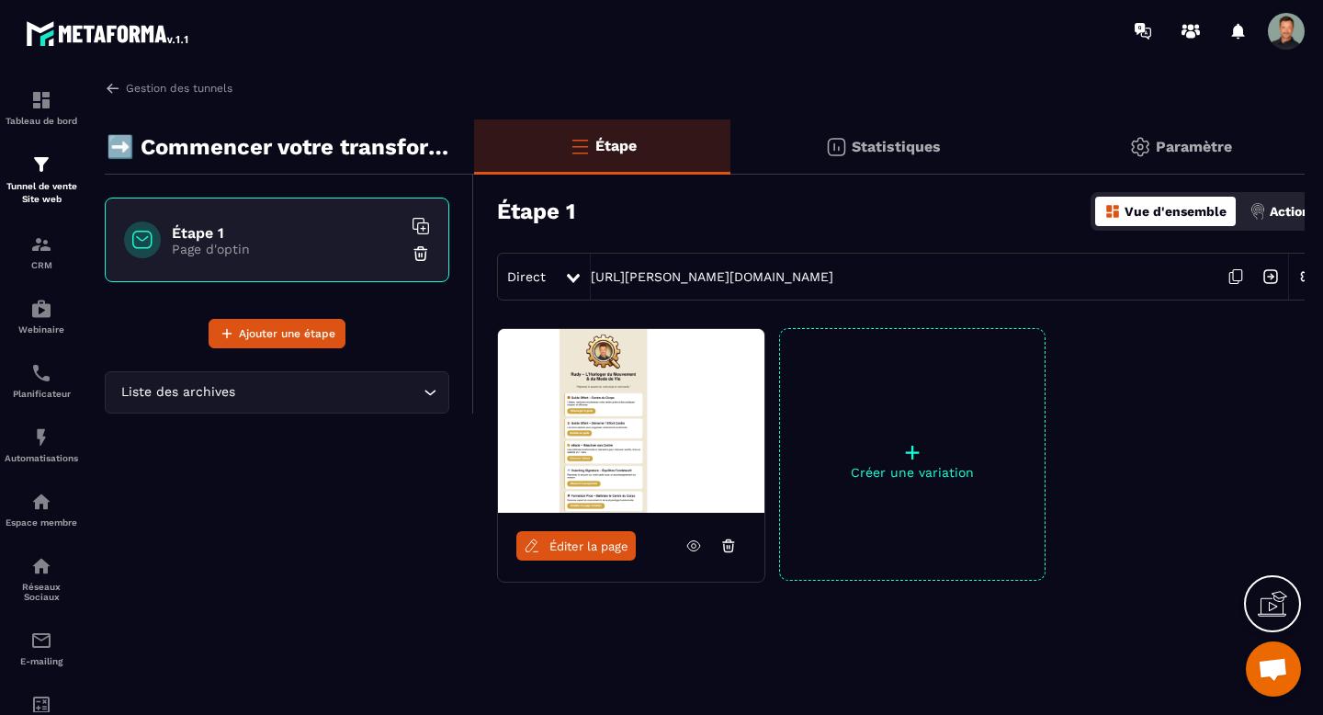
click at [672, 268] on div "Direct [URL][PERSON_NAME][DOMAIN_NAME]" at bounding box center [911, 277] width 829 height 48
click at [672, 269] on link "[URL][PERSON_NAME][DOMAIN_NAME]" at bounding box center [712, 276] width 243 height 15
click at [1238, 282] on icon at bounding box center [1233, 278] width 9 height 11
click at [574, 564] on div "Éditer la page" at bounding box center [631, 546] width 266 height 66
click at [576, 555] on link "Éditer la page" at bounding box center [575, 545] width 119 height 29
